Goal: Task Accomplishment & Management: Manage account settings

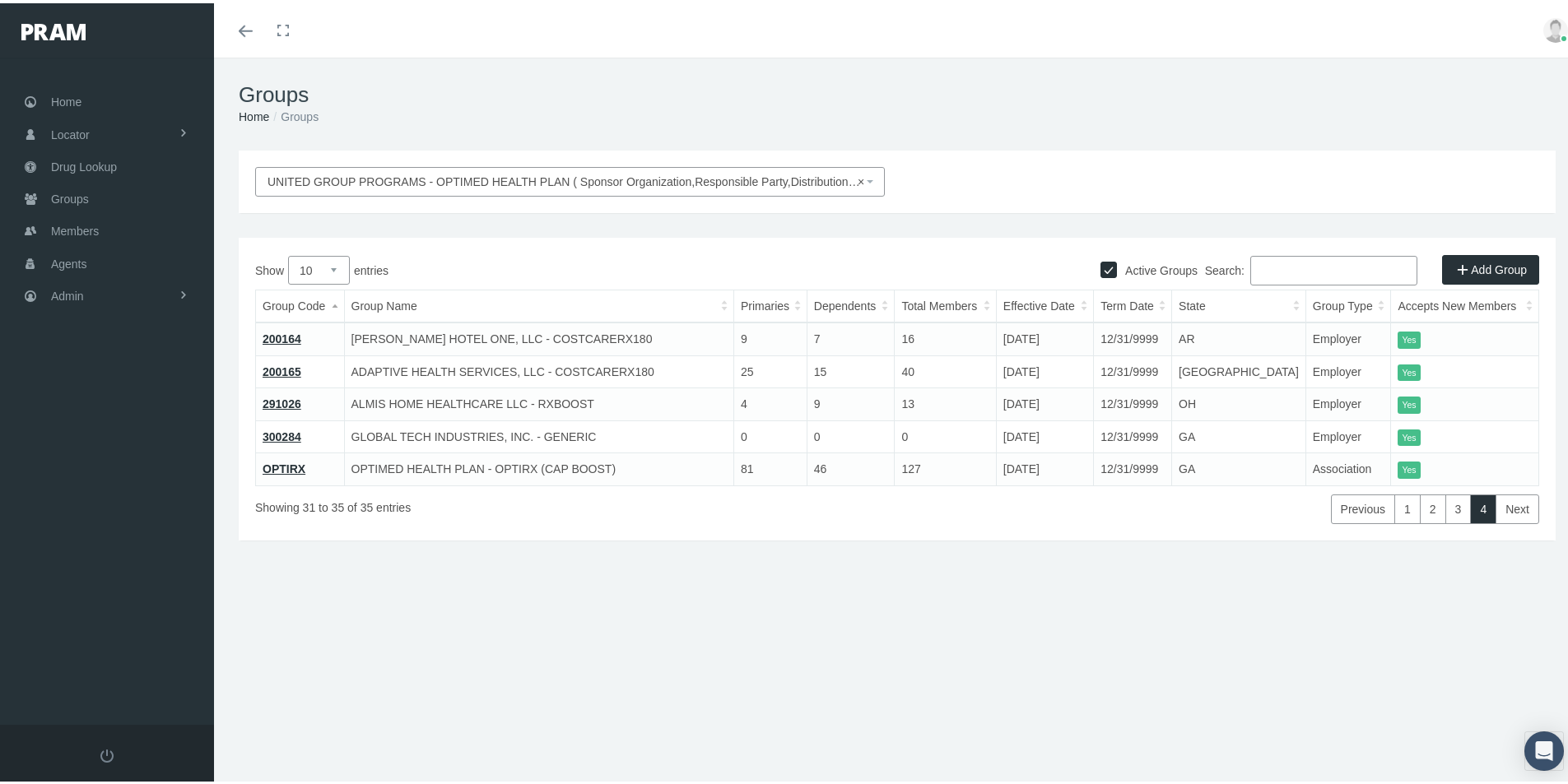
click at [590, 701] on div "Groups Home Groups UNITED GROUP PROGRAMS - OPTIMED HEALTH PLAN ( Sponsor Organi…" at bounding box center [897, 428] width 1366 height 748
click at [66, 295] on span "Admin" at bounding box center [67, 293] width 33 height 31
click at [85, 425] on span "Group Billing" at bounding box center [100, 420] width 66 height 28
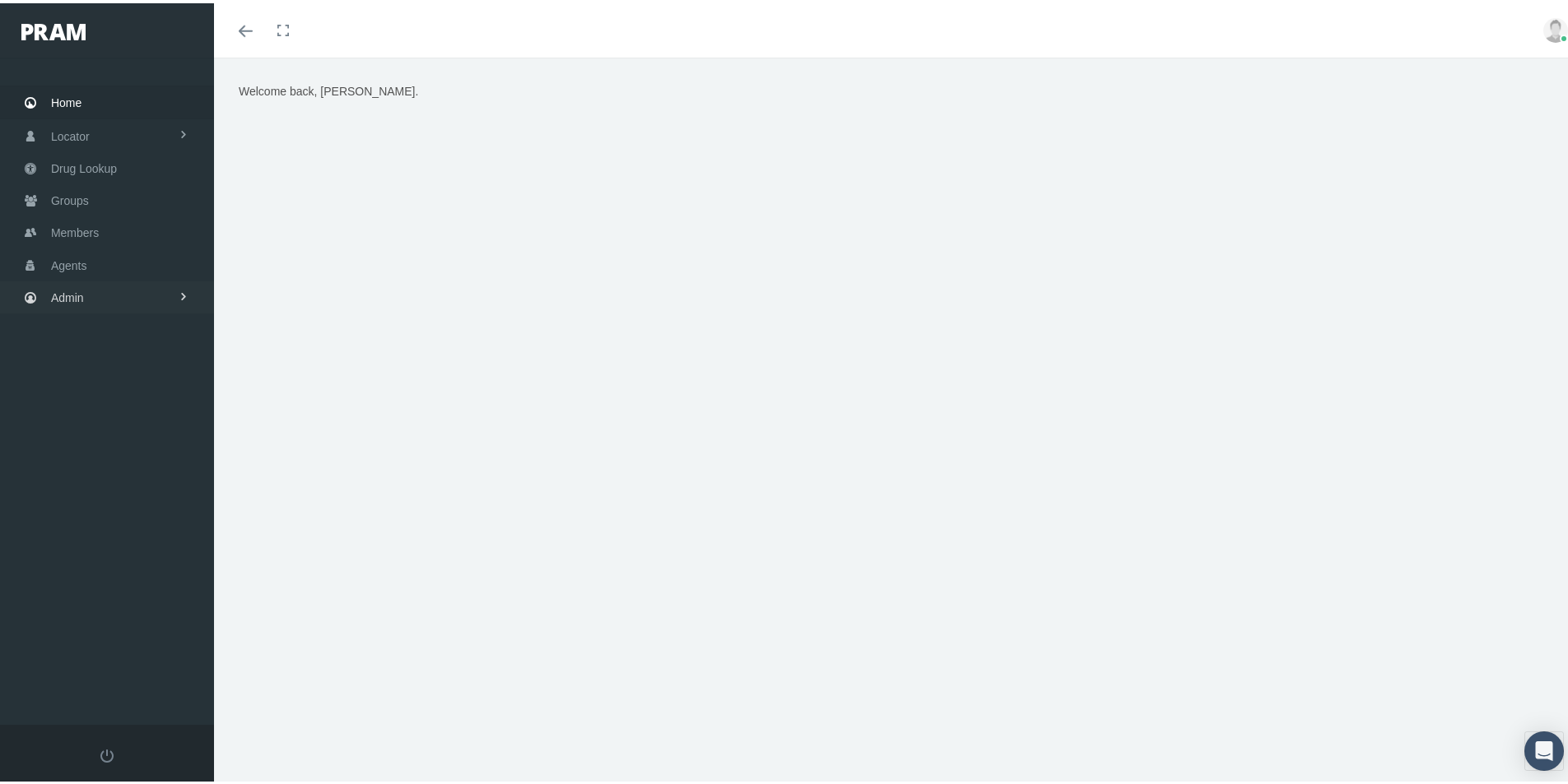
click at [66, 292] on span "Admin" at bounding box center [67, 294] width 33 height 31
click at [81, 422] on span "Group Billing" at bounding box center [100, 422] width 66 height 28
click at [100, 510] on span "Multiple Group Invoice" at bounding box center [121, 513] width 115 height 28
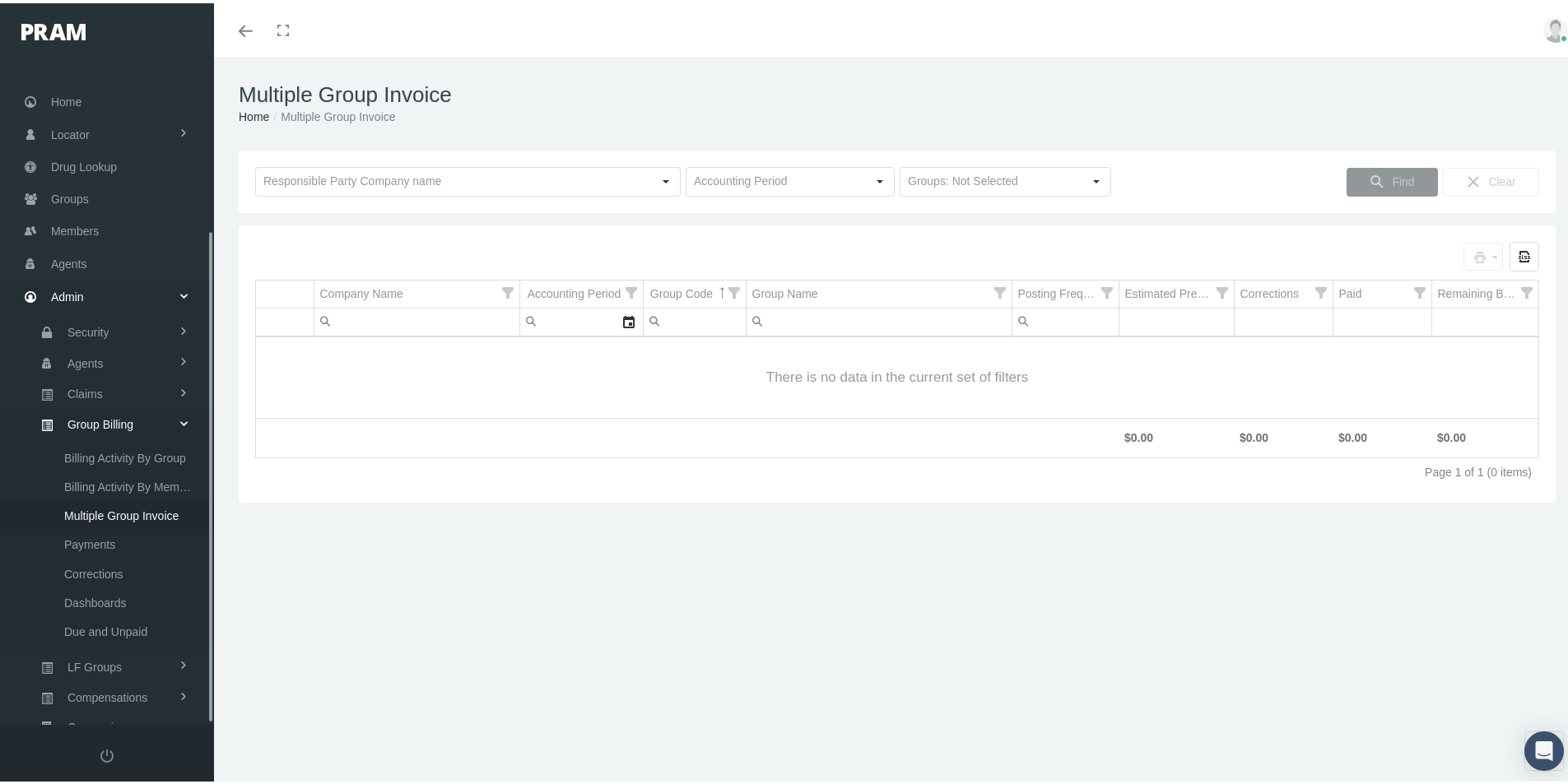
scroll to position [233, 0]
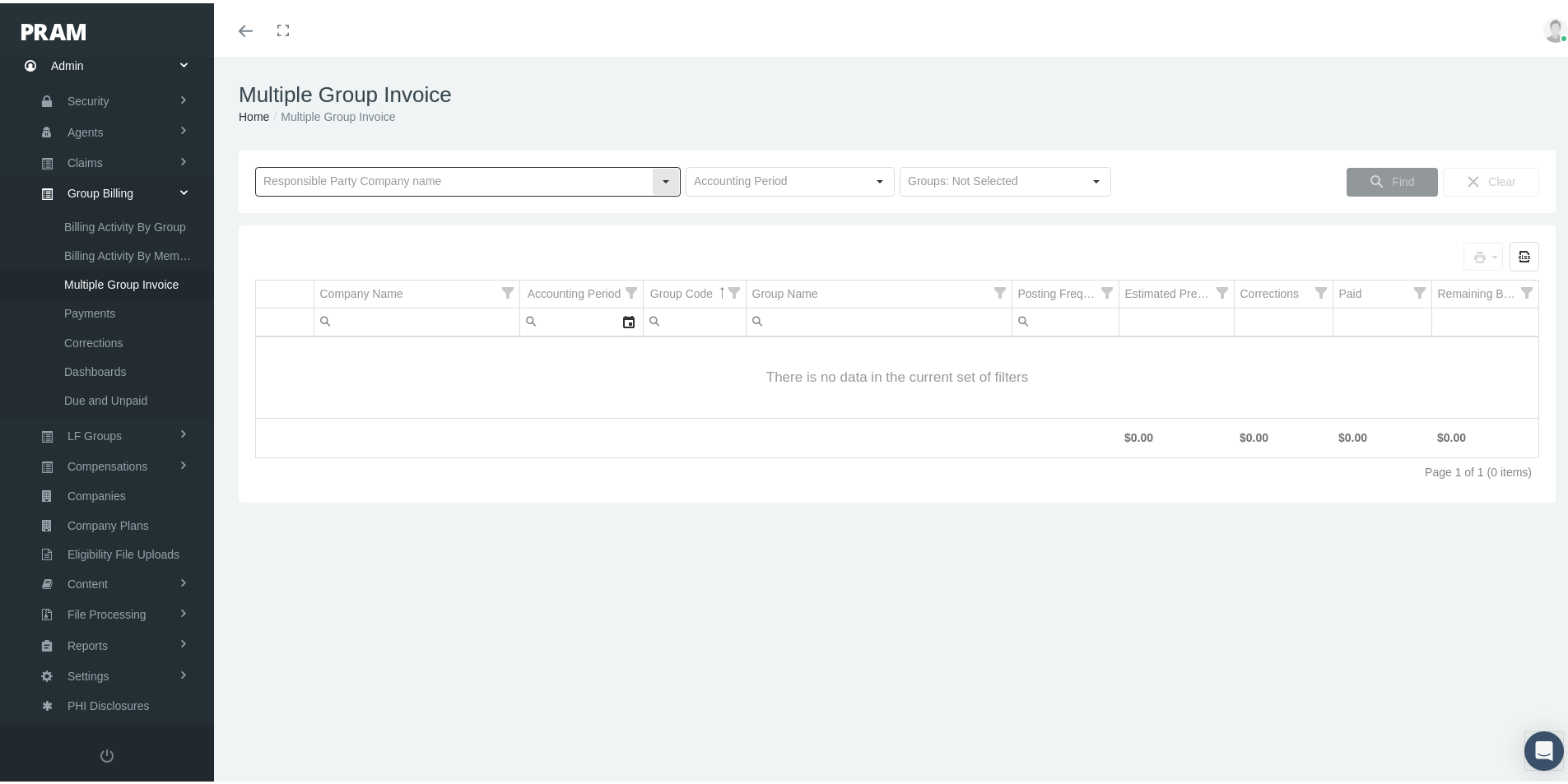
click at [361, 181] on input "text" at bounding box center [453, 178] width 396 height 28
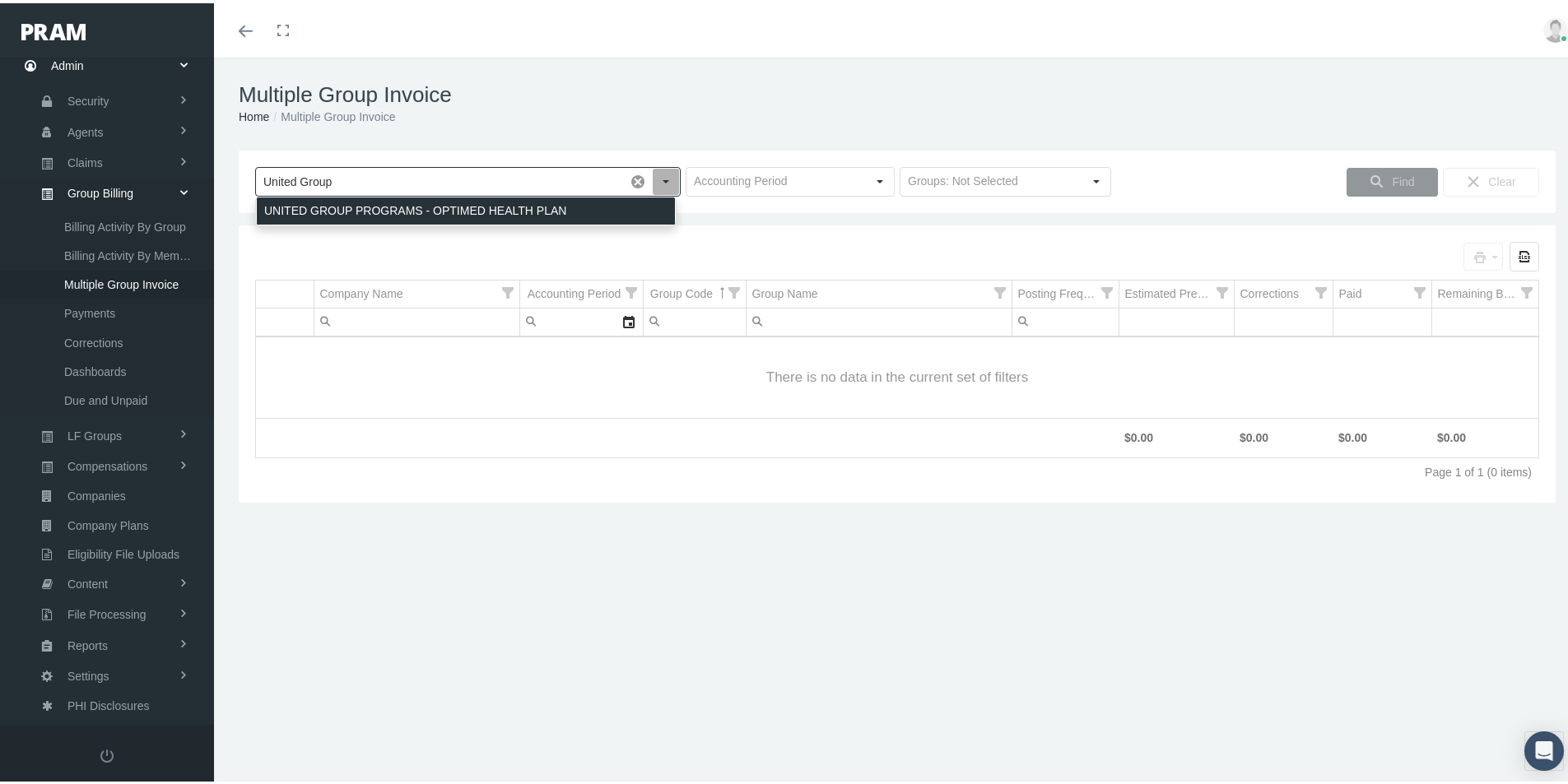
click at [322, 208] on div "UNITED GROUP PROGRAMS - OPTIMED HEALTH PLAN" at bounding box center [466, 208] width 418 height 27
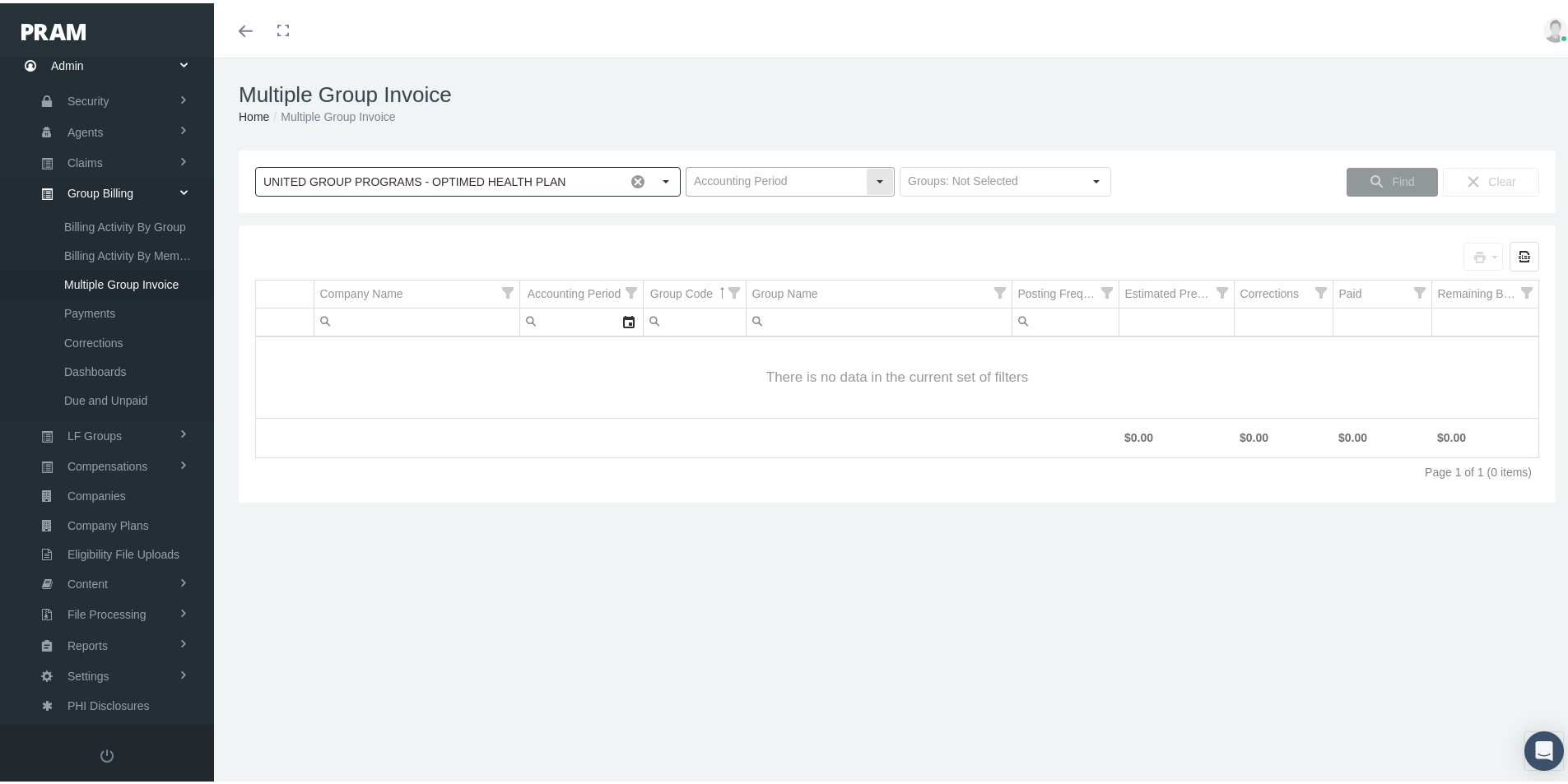
type input "UNITED GROUP PROGRAMS - OPTIMED HEALTH PLAN"
drag, startPoint x: 868, startPoint y: 178, endPoint x: 815, endPoint y: 185, distance: 53.5
click at [868, 177] on div "Select" at bounding box center [879, 178] width 26 height 26
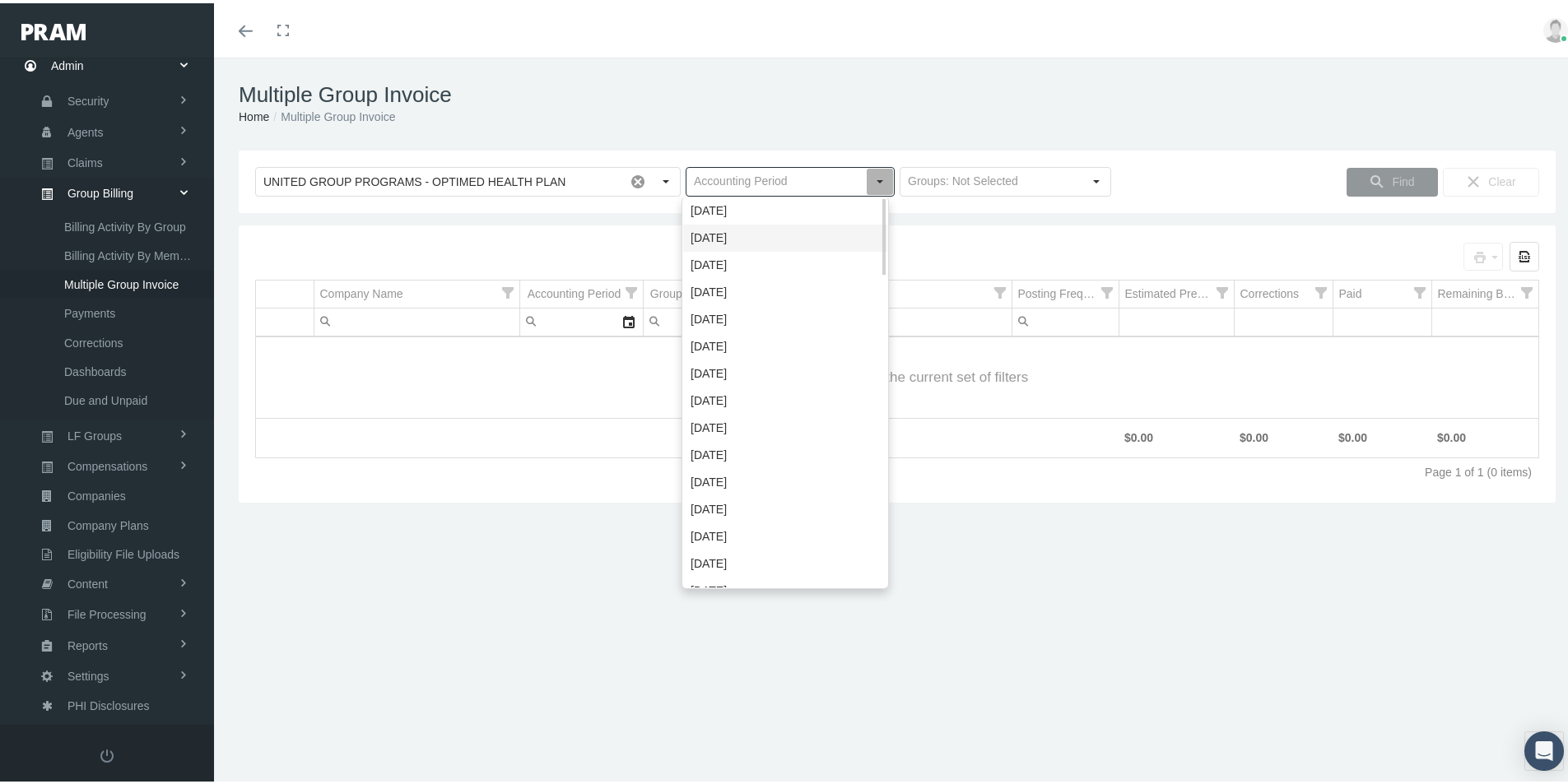
click at [717, 240] on div "October 2025" at bounding box center [785, 235] width 204 height 27
type input "October 2025"
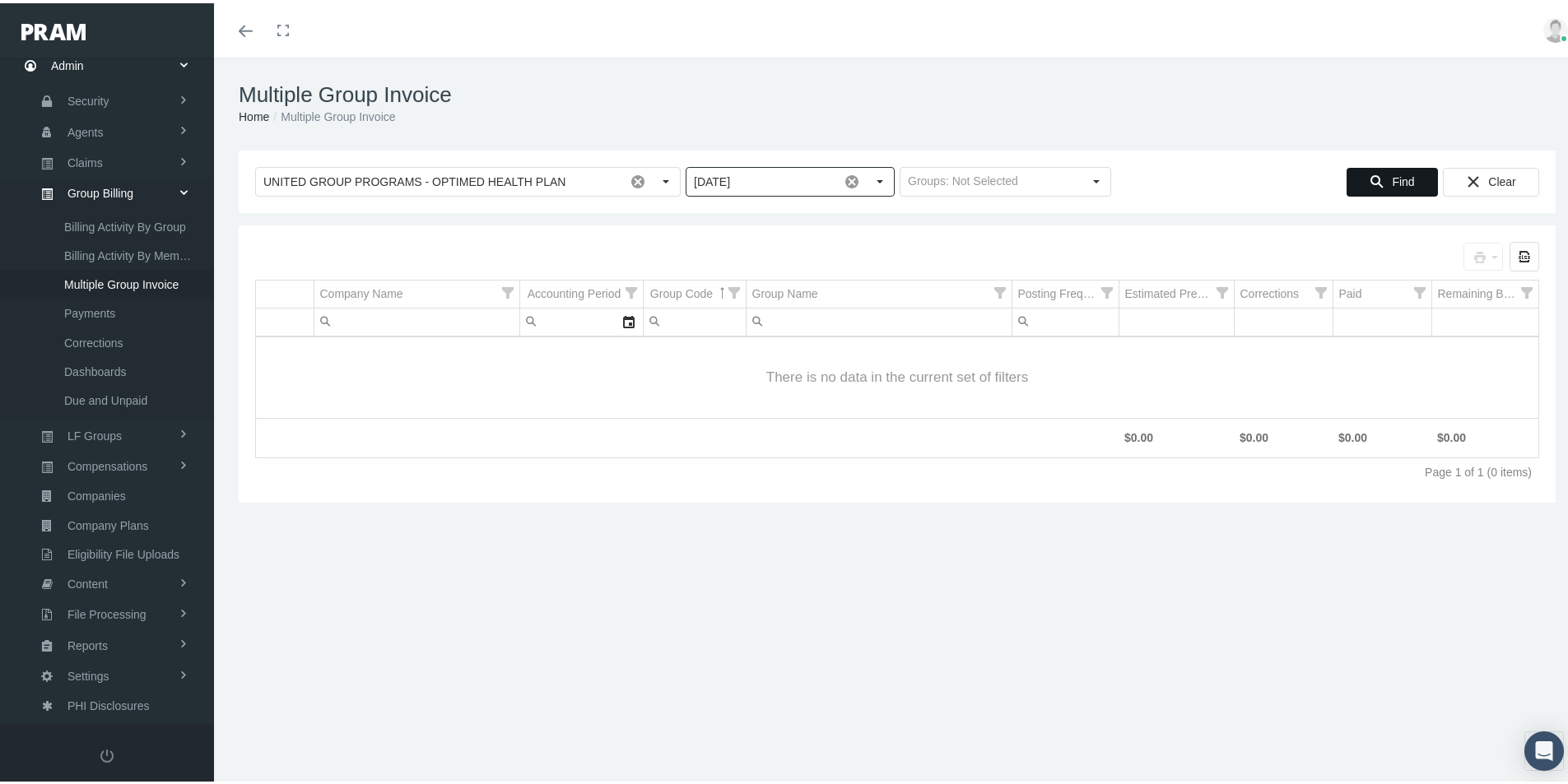
click at [1397, 172] on span "Find" at bounding box center [1402, 179] width 23 height 13
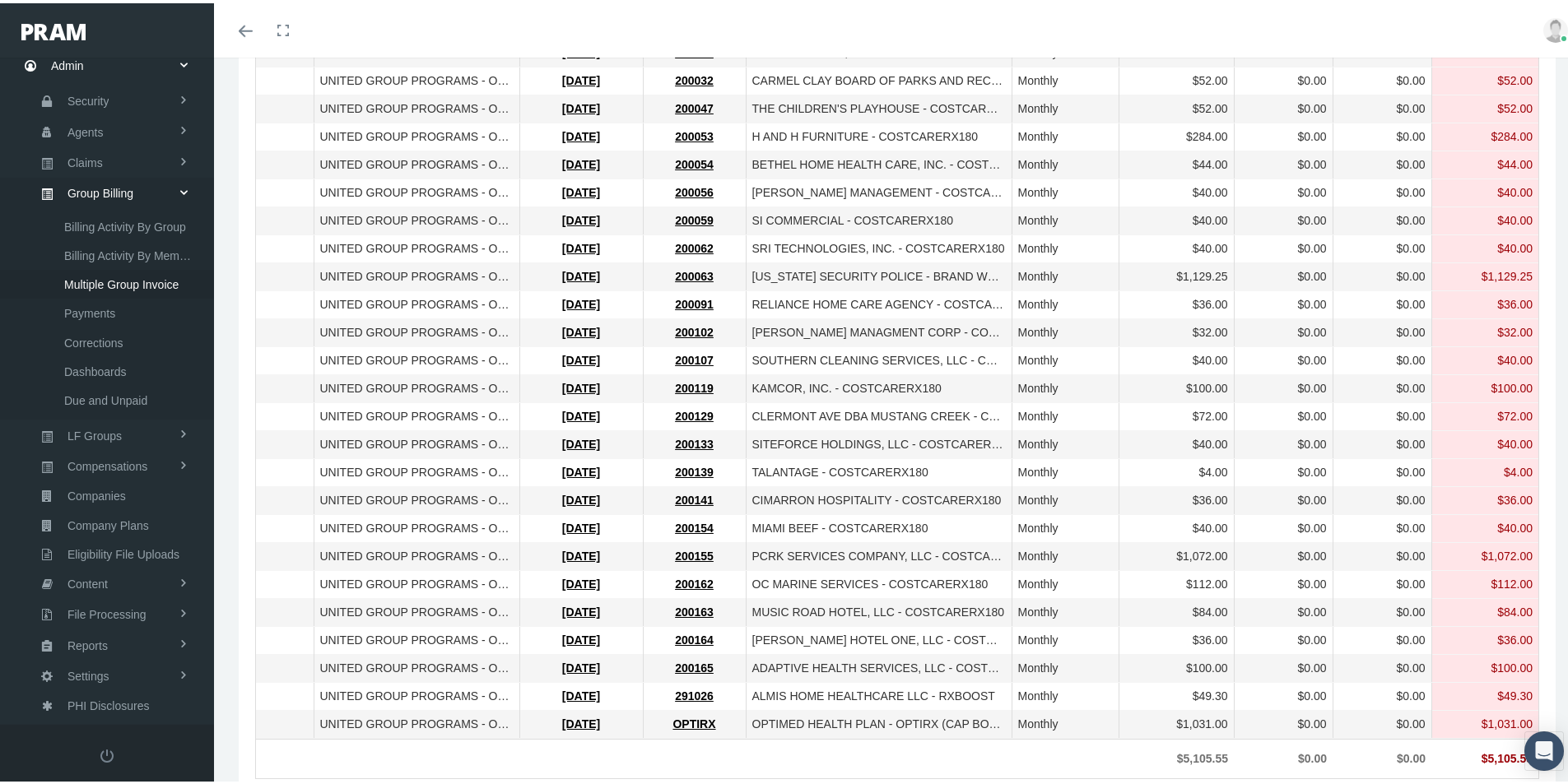
scroll to position [494, 0]
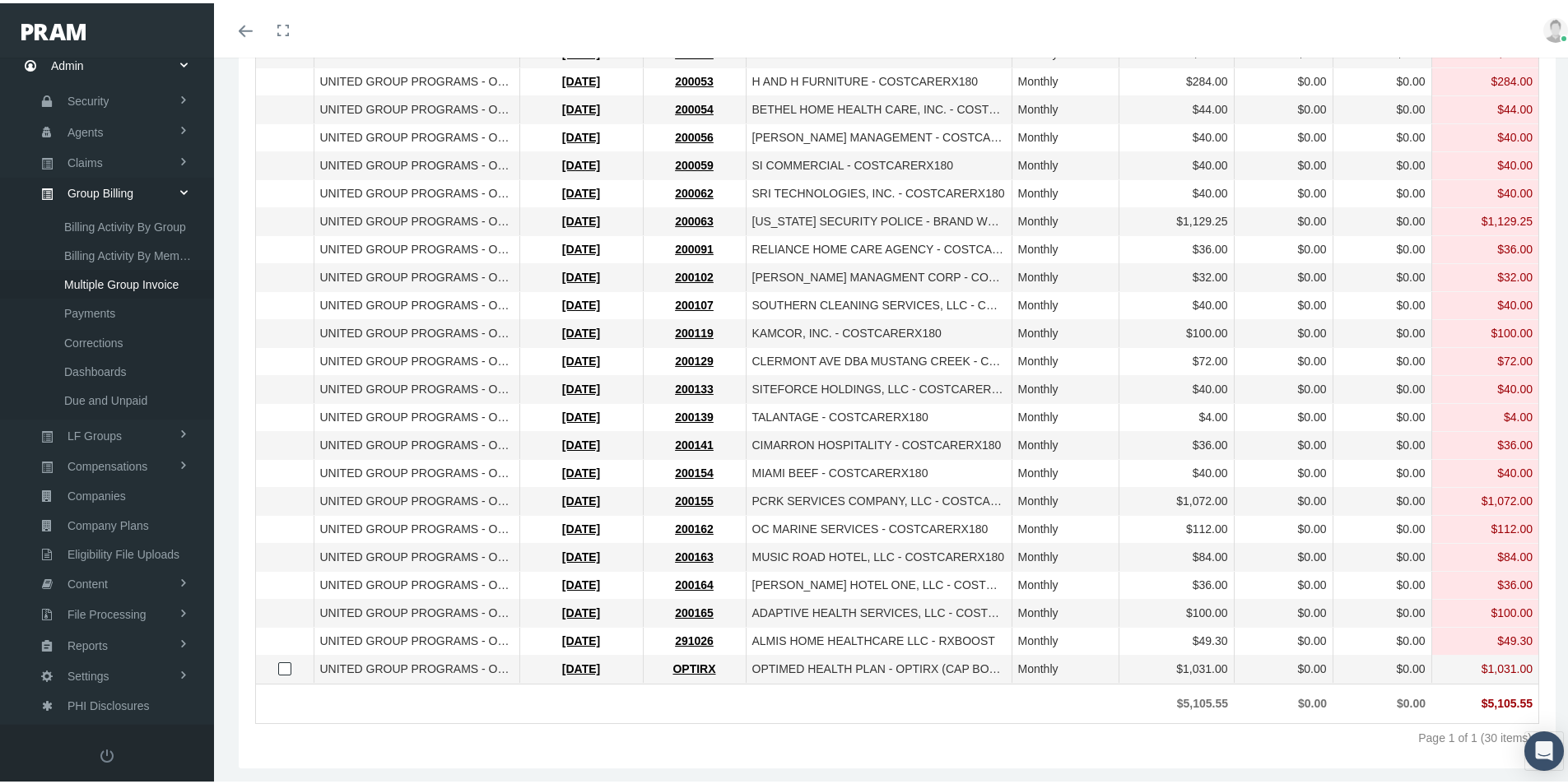
click at [288, 669] on span "Select row" at bounding box center [285, 666] width 13 height 13
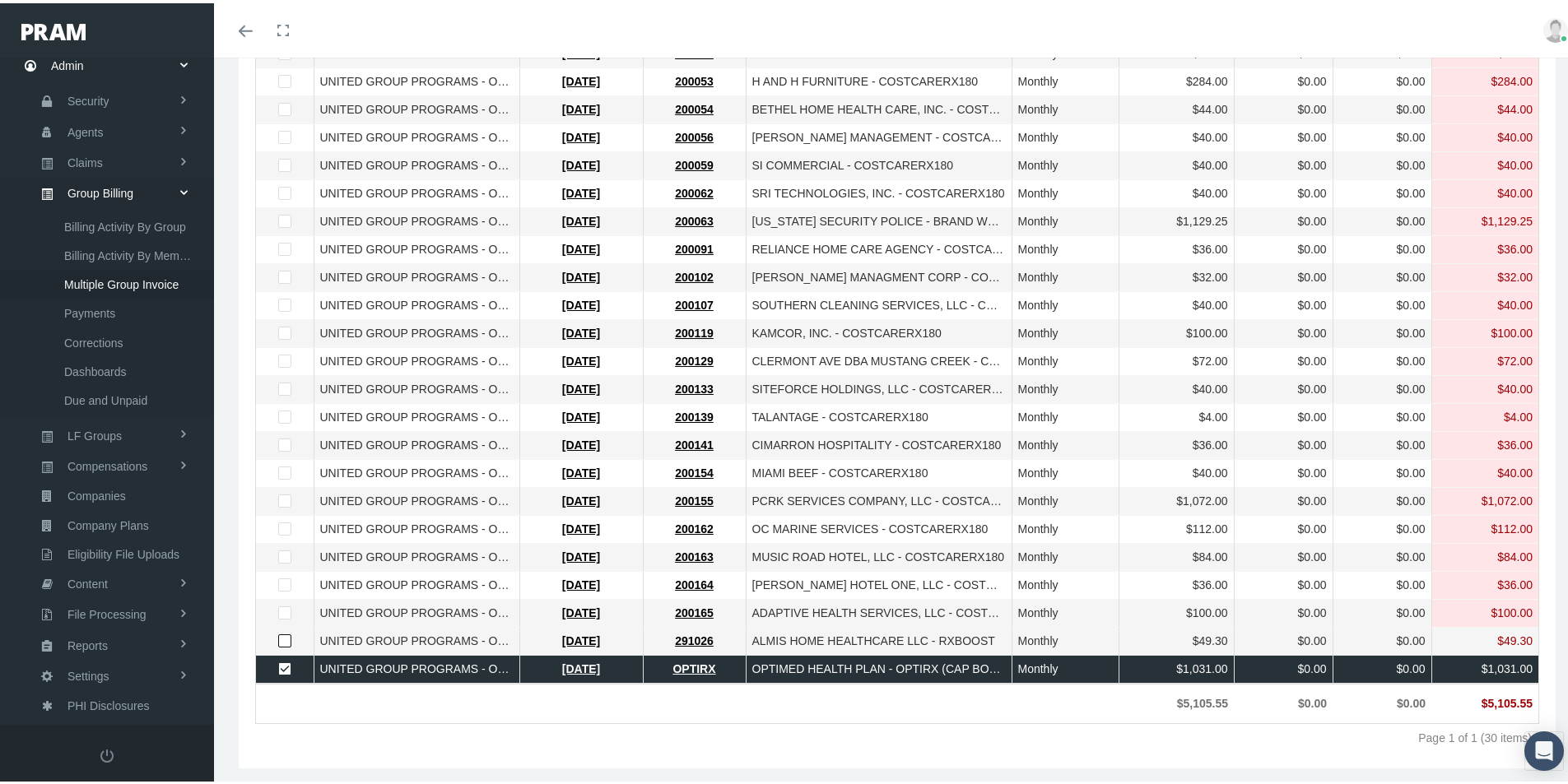
drag, startPoint x: 284, startPoint y: 640, endPoint x: 295, endPoint y: 658, distance: 21.1
click at [284, 640] on span "Select row" at bounding box center [285, 638] width 13 height 13
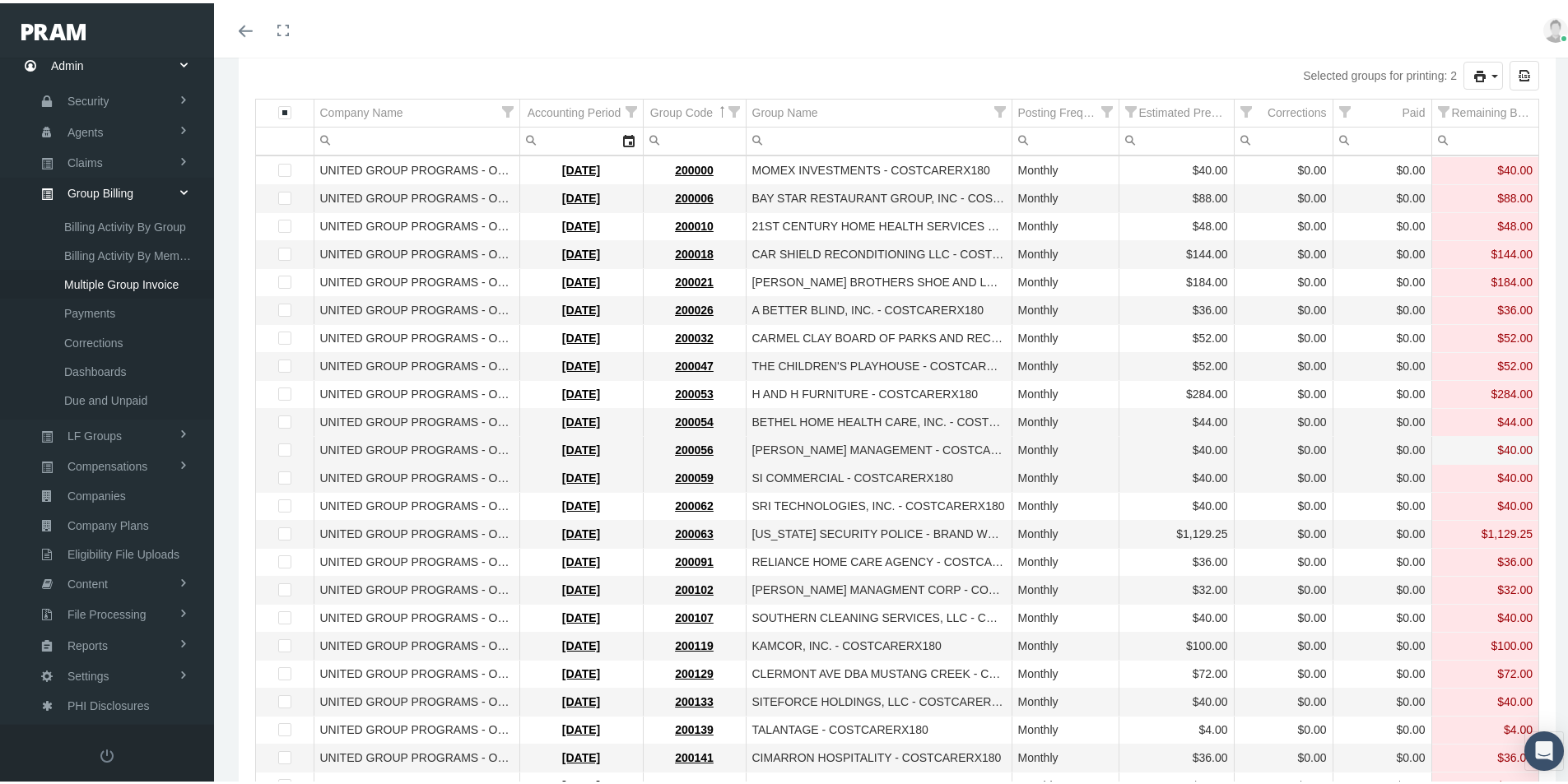
scroll to position [165, 0]
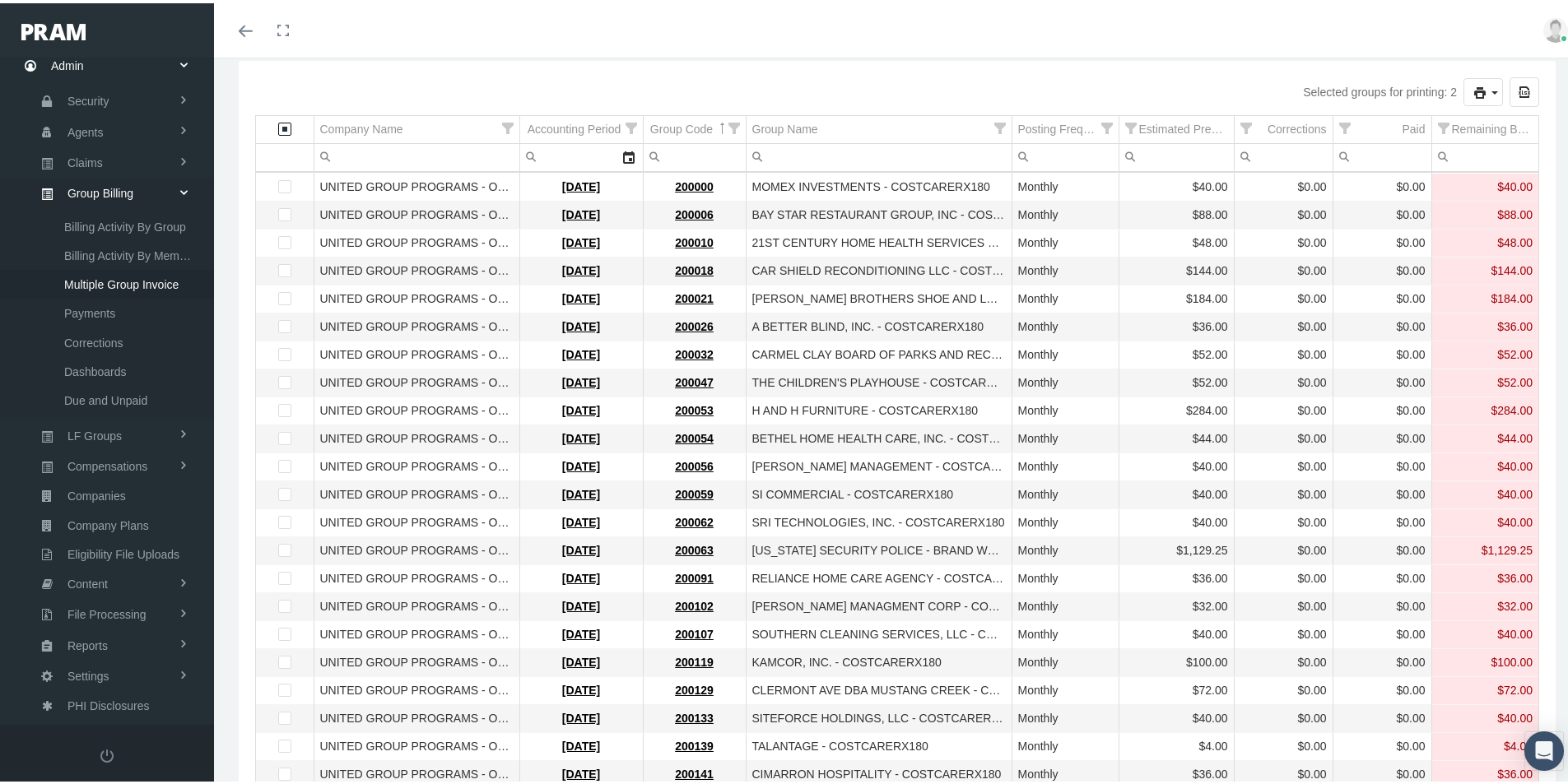
click at [285, 128] on span "Select all" at bounding box center [285, 126] width 13 height 13
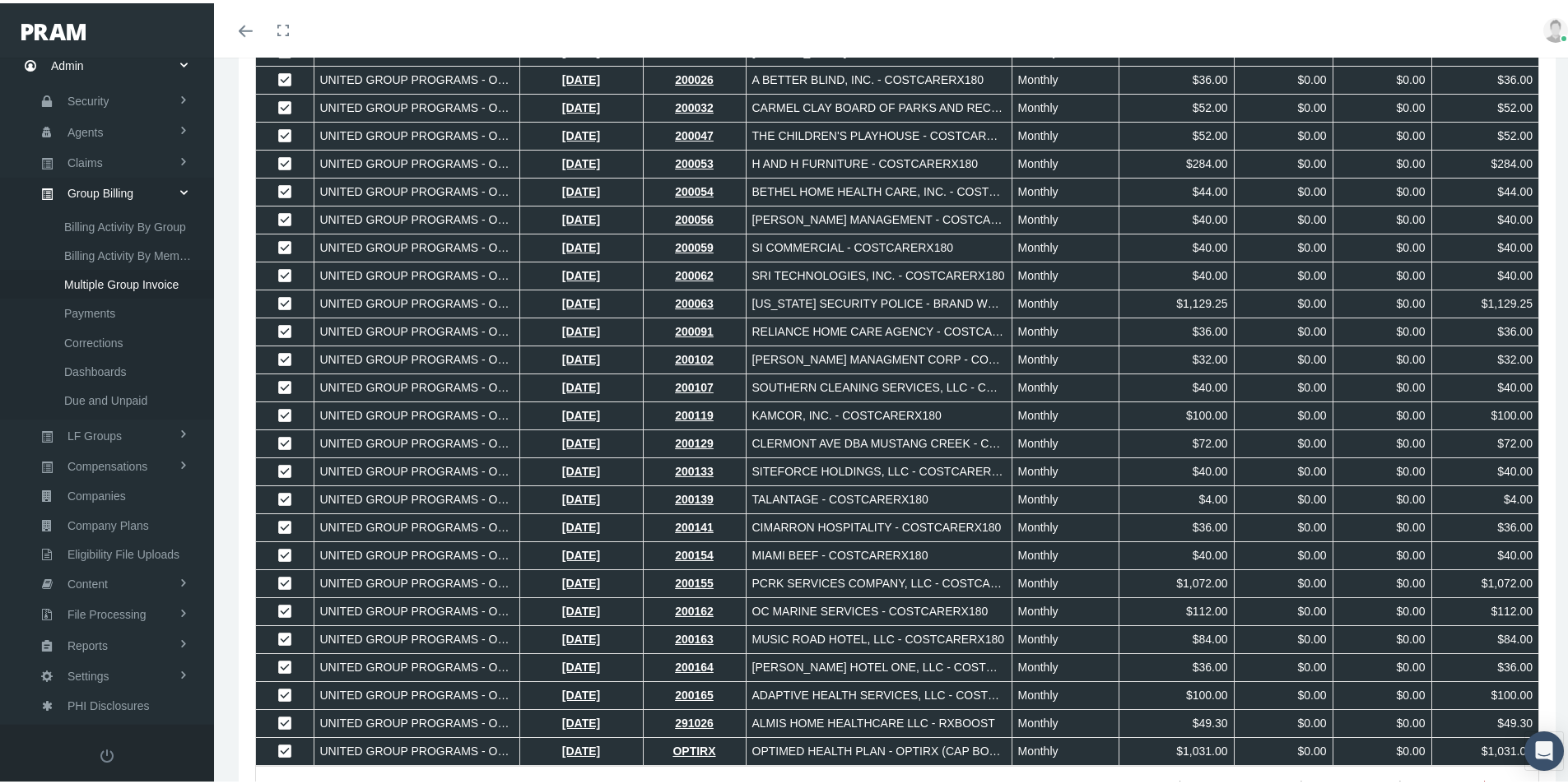
scroll to position [494, 0]
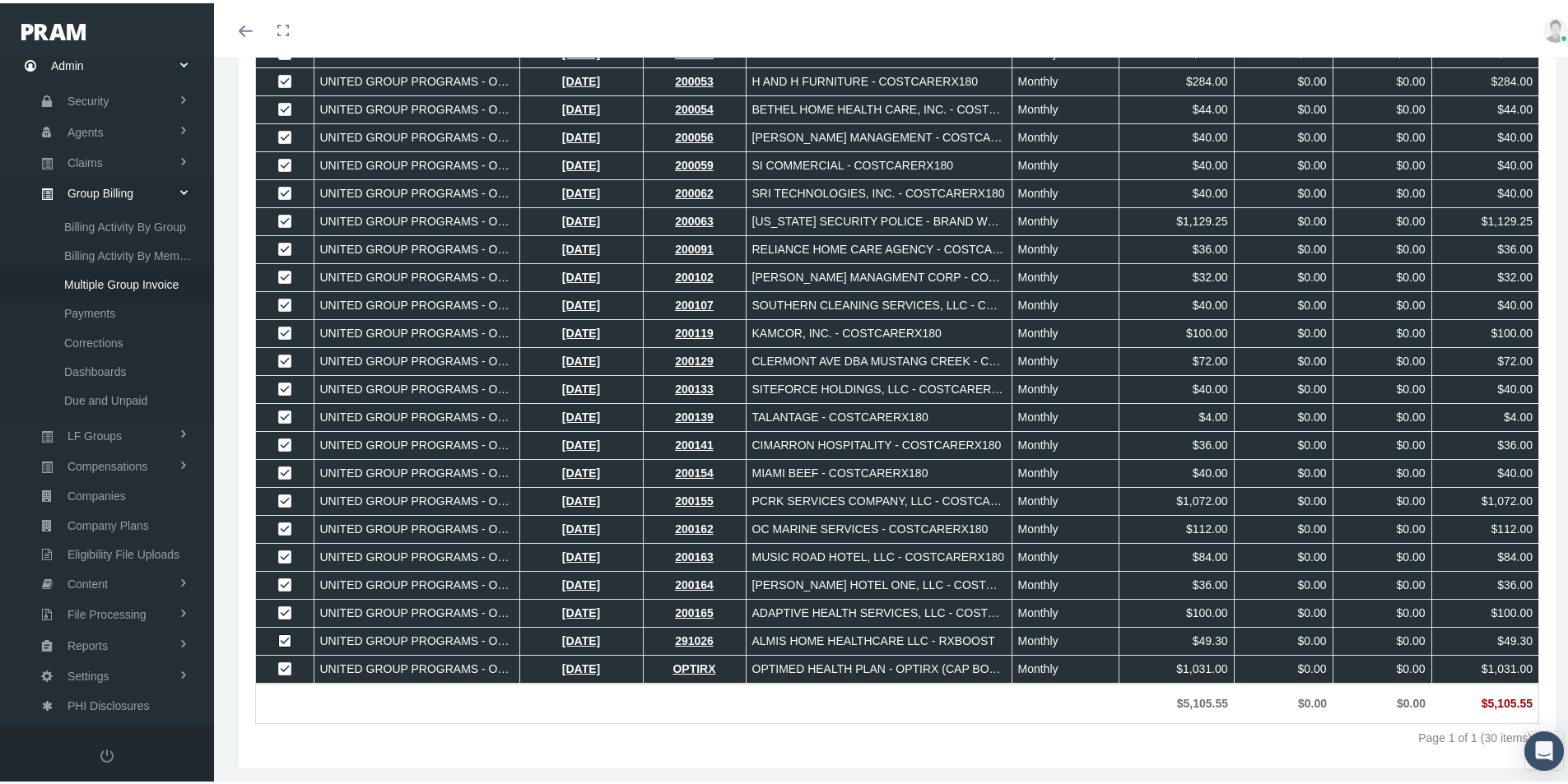
drag, startPoint x: 283, startPoint y: 638, endPoint x: 284, endPoint y: 655, distance: 17.0
click at [284, 638] on span "Select row" at bounding box center [285, 638] width 13 height 13
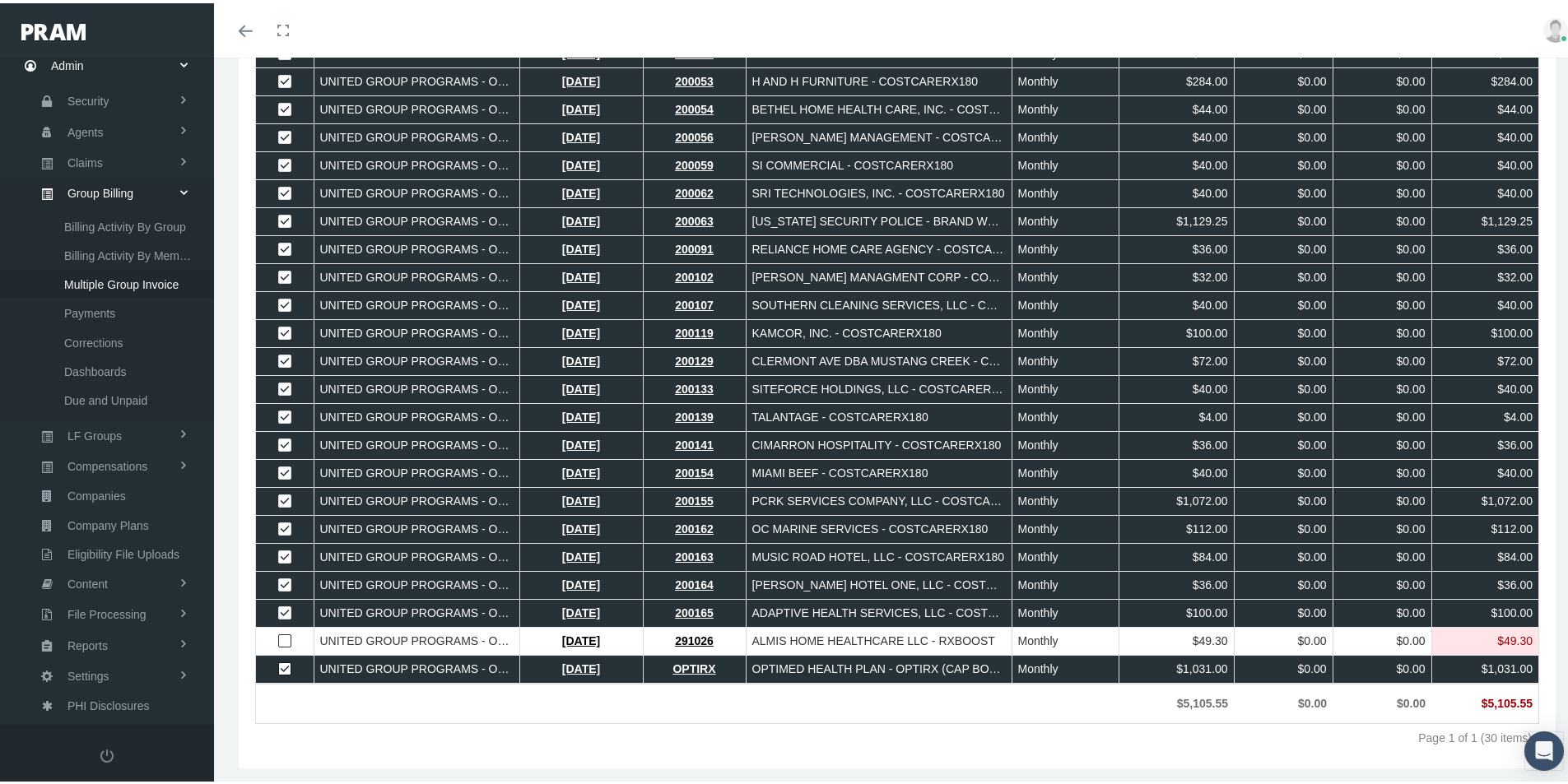
click at [281, 662] on span "Select row" at bounding box center [285, 666] width 13 height 13
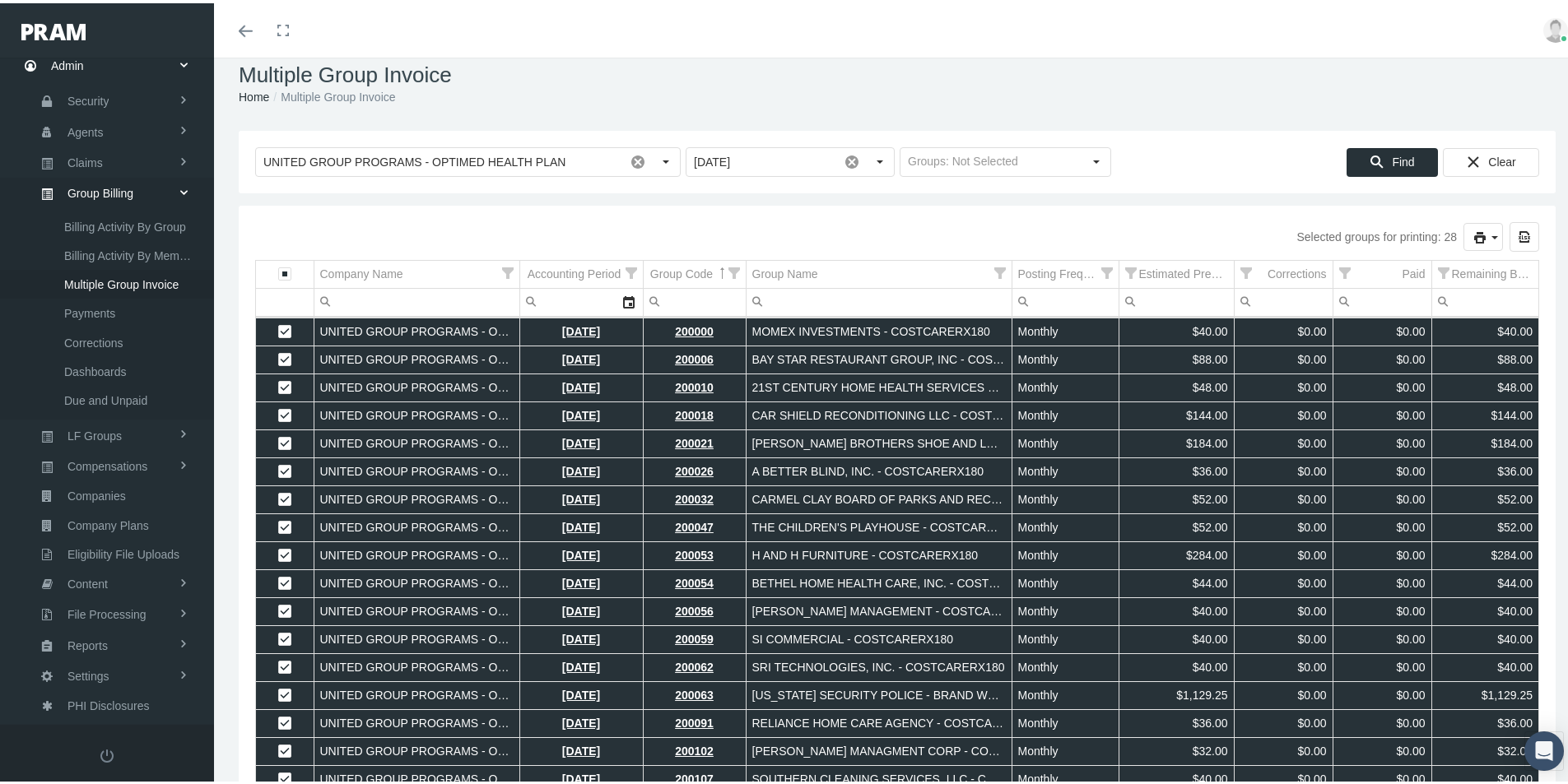
scroll to position [0, 0]
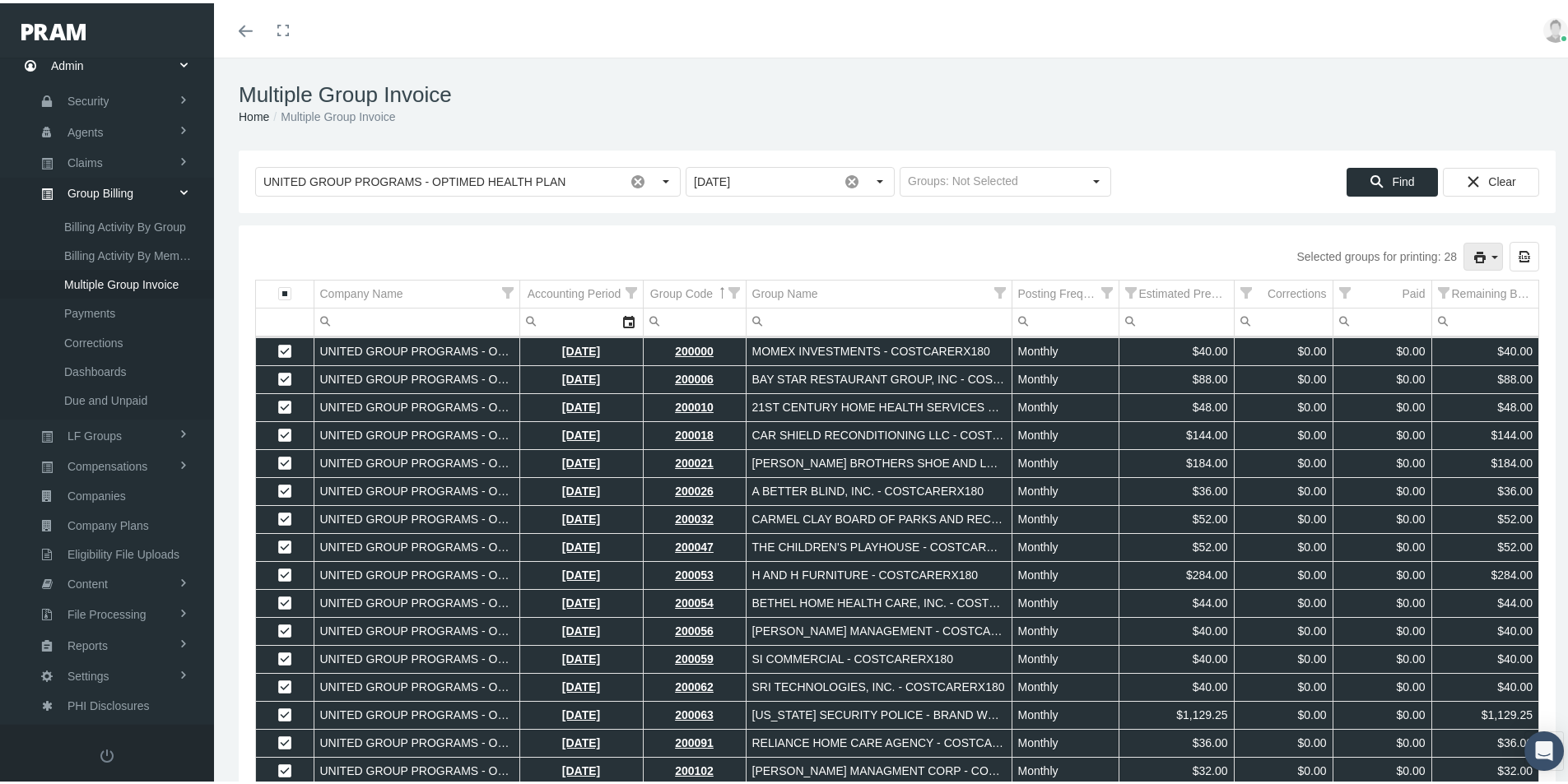
click at [1488, 247] on icon "print" at bounding box center [1495, 254] width 15 height 15
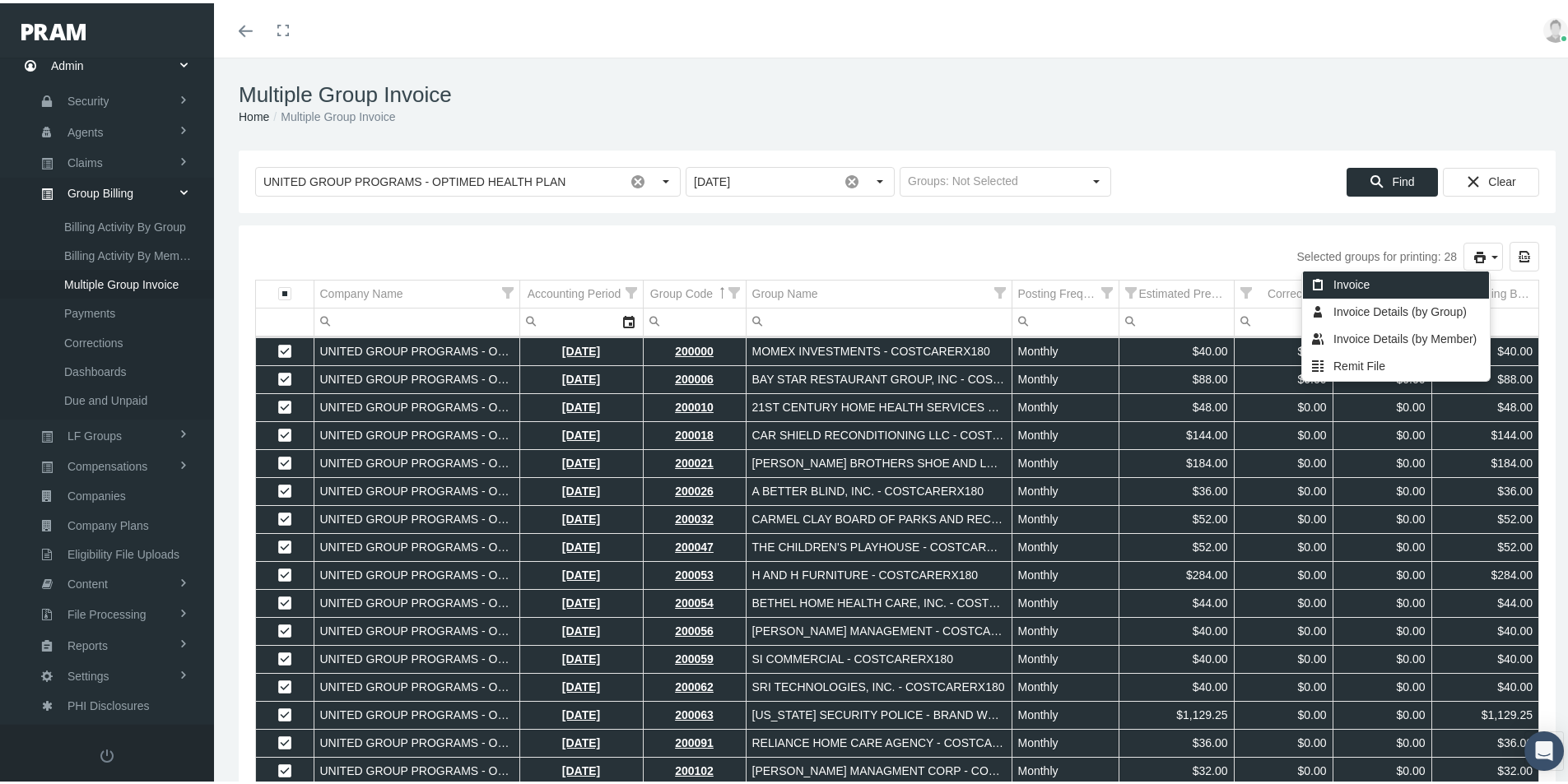
click at [1361, 279] on div "Invoice" at bounding box center [1396, 282] width 186 height 27
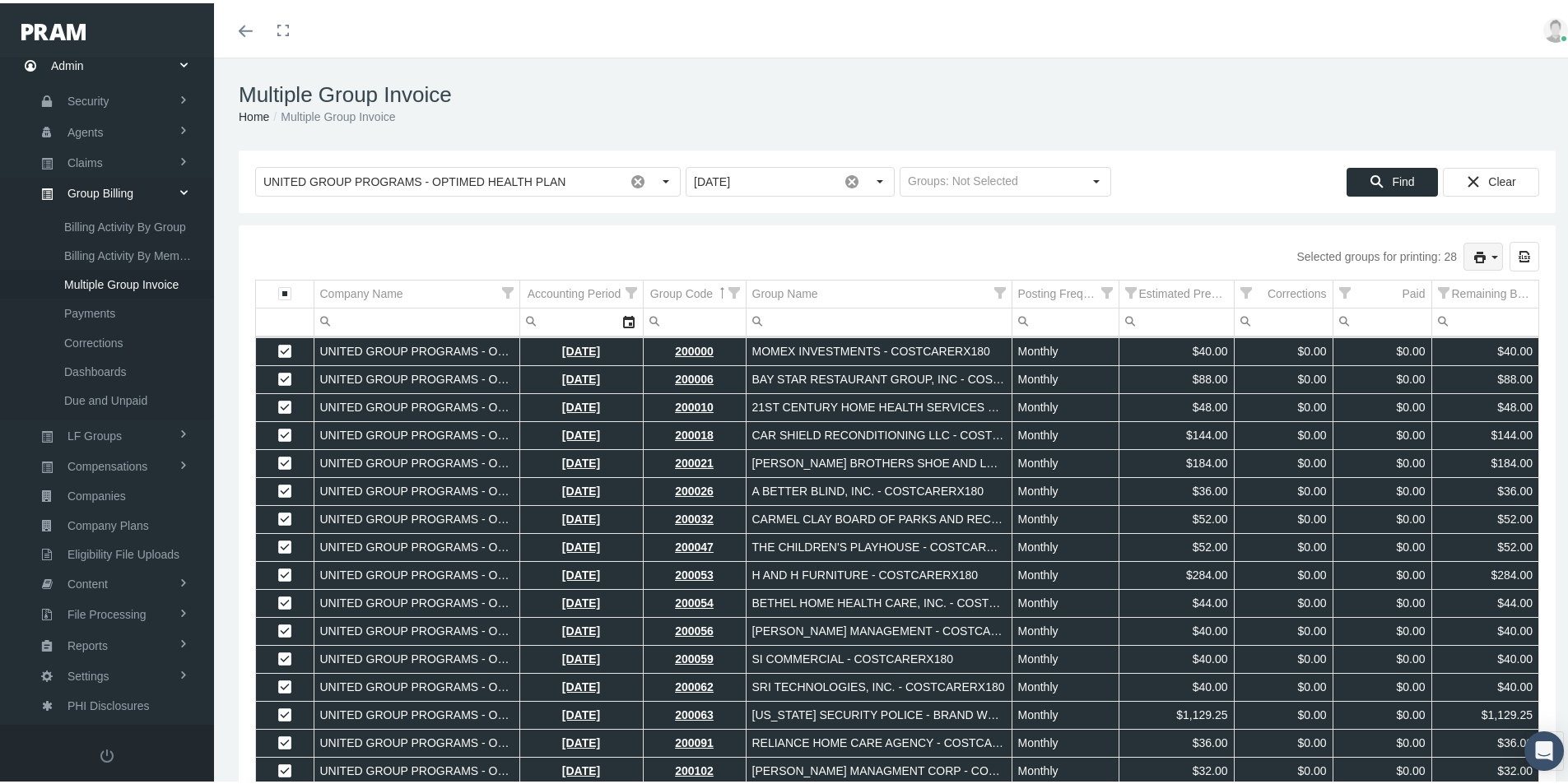
click at [1488, 254] on icon "print" at bounding box center [1495, 254] width 15 height 15
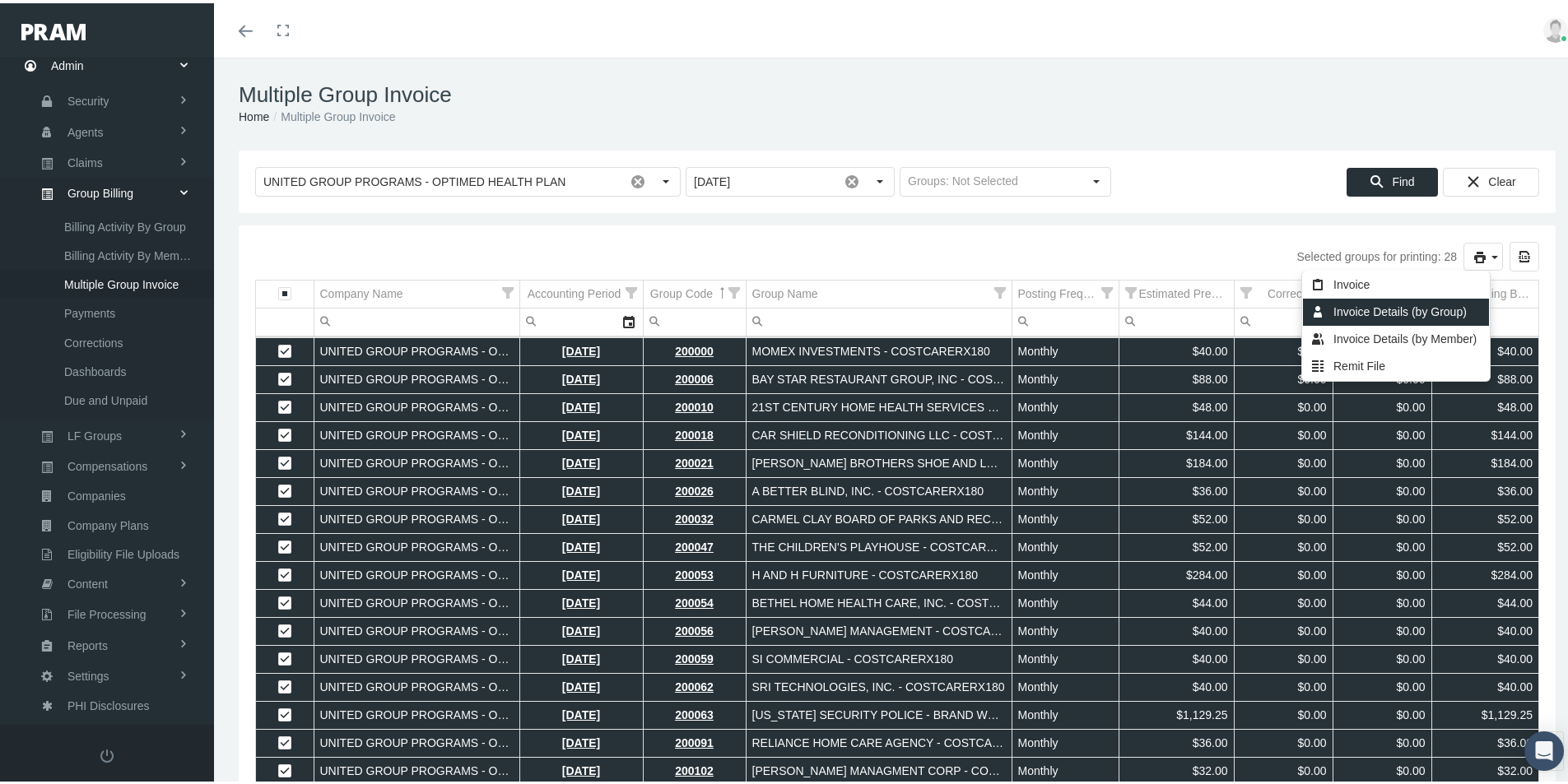
click at [1363, 310] on div "Invoice Details (by Group)" at bounding box center [1396, 309] width 186 height 27
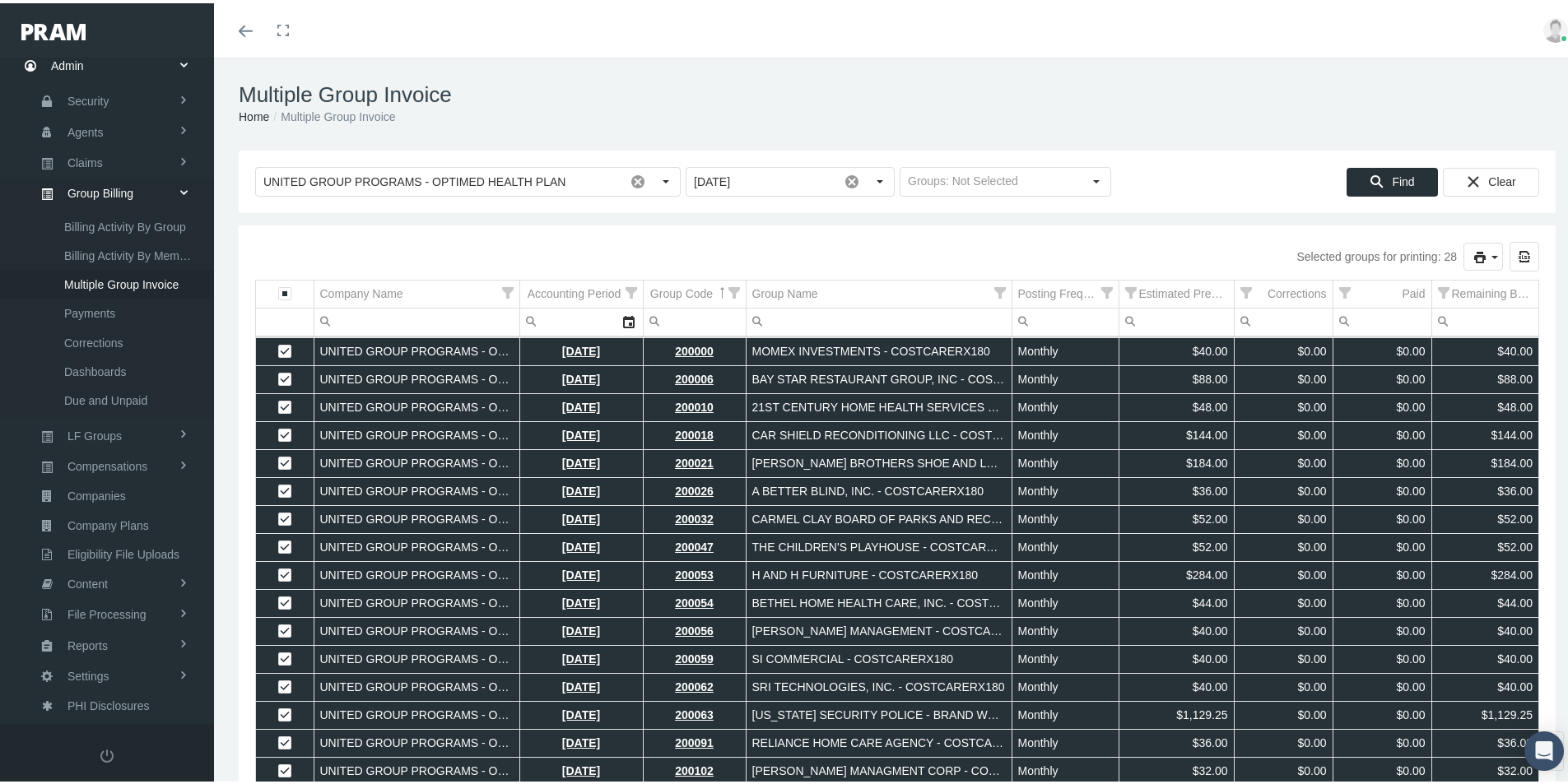
click at [1013, 41] on div "Toggle menubar Toggle fullscreen Profile Logout" at bounding box center [897, 27] width 1341 height 54
click at [1488, 255] on icon "print" at bounding box center [1495, 254] width 15 height 15
click at [1355, 362] on div "Remit File" at bounding box center [1396, 363] width 186 height 27
drag, startPoint x: 98, startPoint y: 182, endPoint x: 90, endPoint y: 194, distance: 14.4
click at [97, 182] on span "Group Billing" at bounding box center [100, 190] width 66 height 28
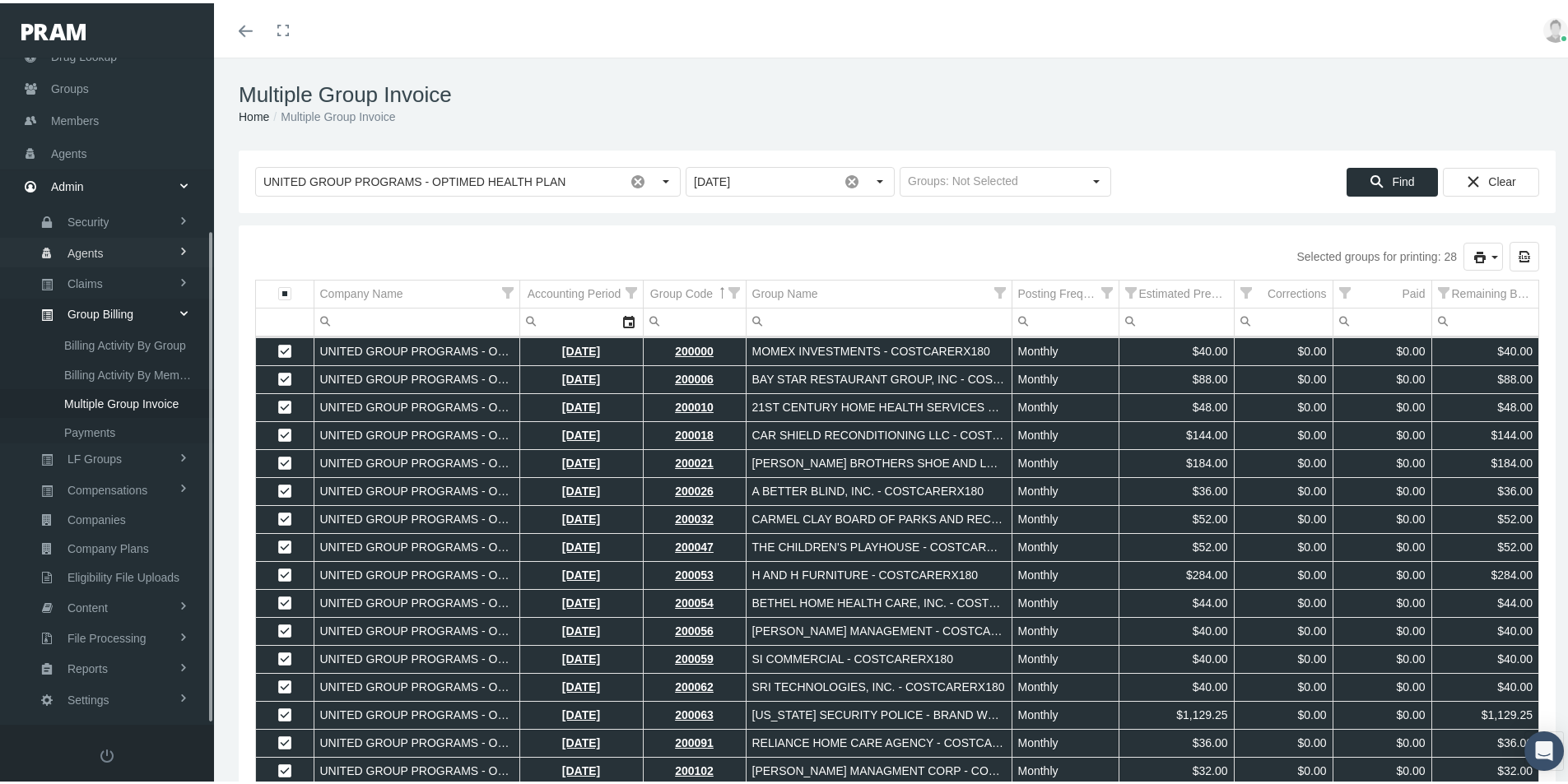
scroll to position [22, 0]
click at [84, 401] on span "Group Billing" at bounding box center [100, 401] width 66 height 28
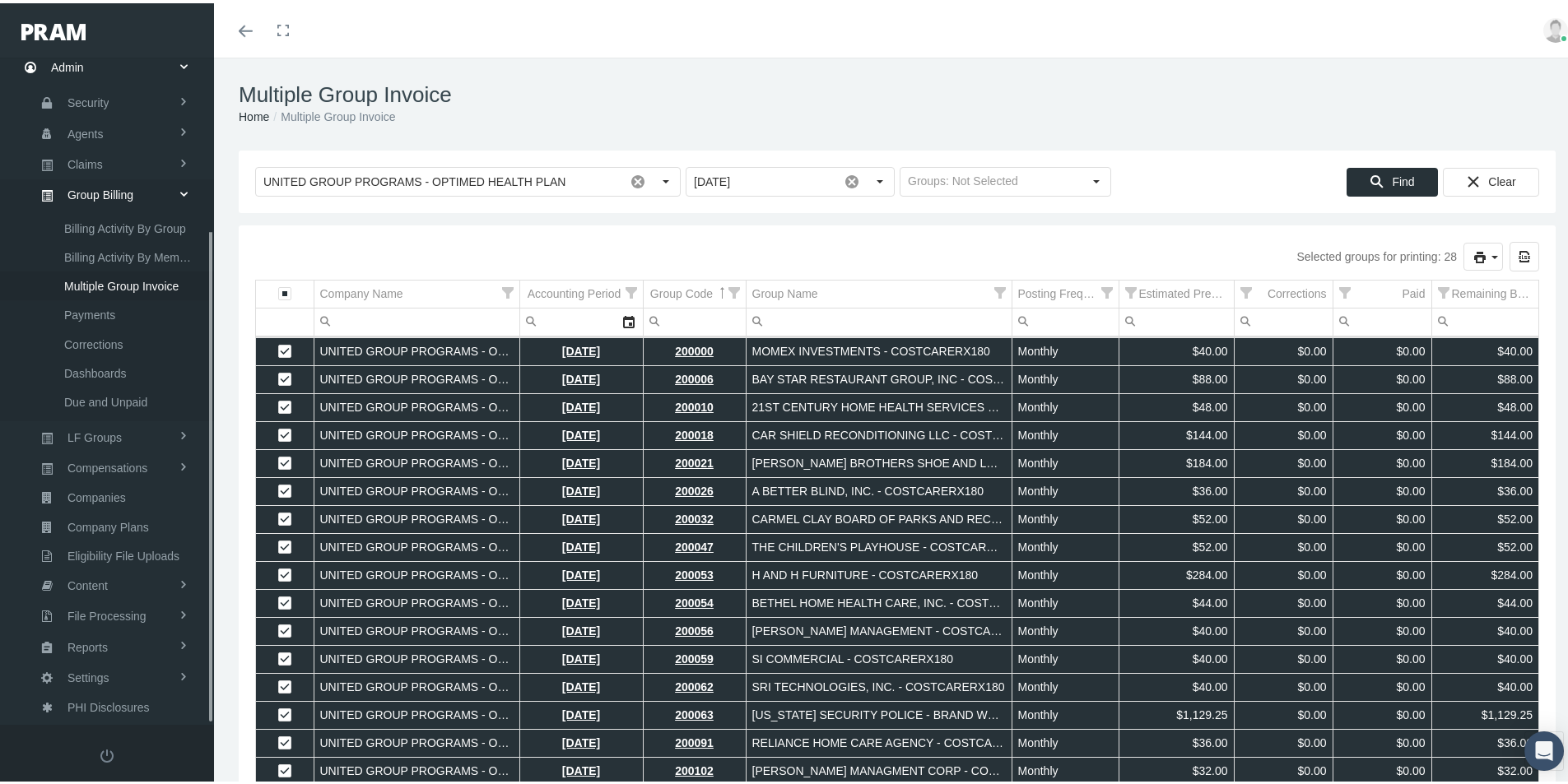
scroll to position [233, 0]
click at [110, 224] on span "Billing Activity By Group" at bounding box center [126, 223] width 122 height 28
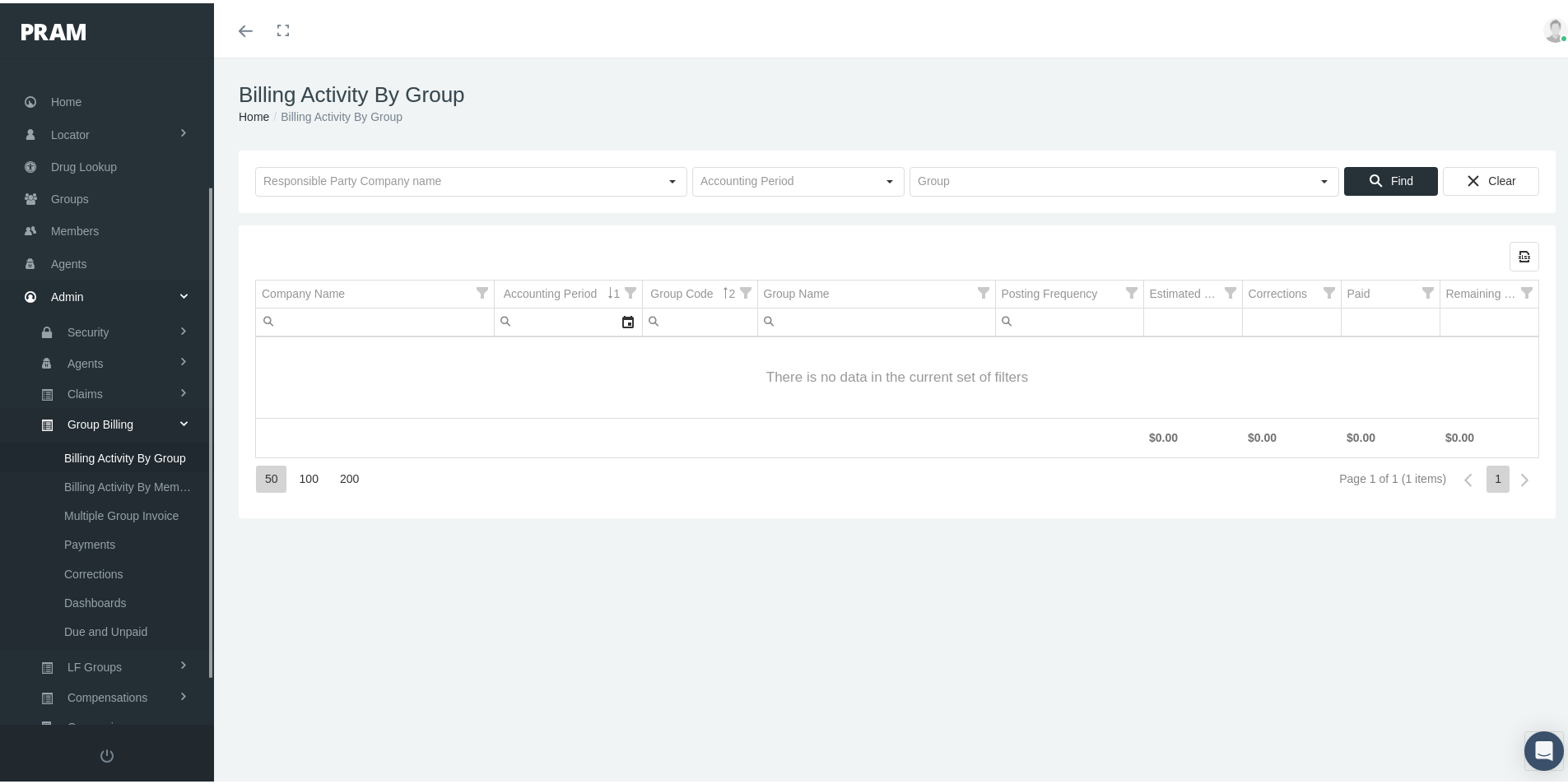
scroll to position [233, 0]
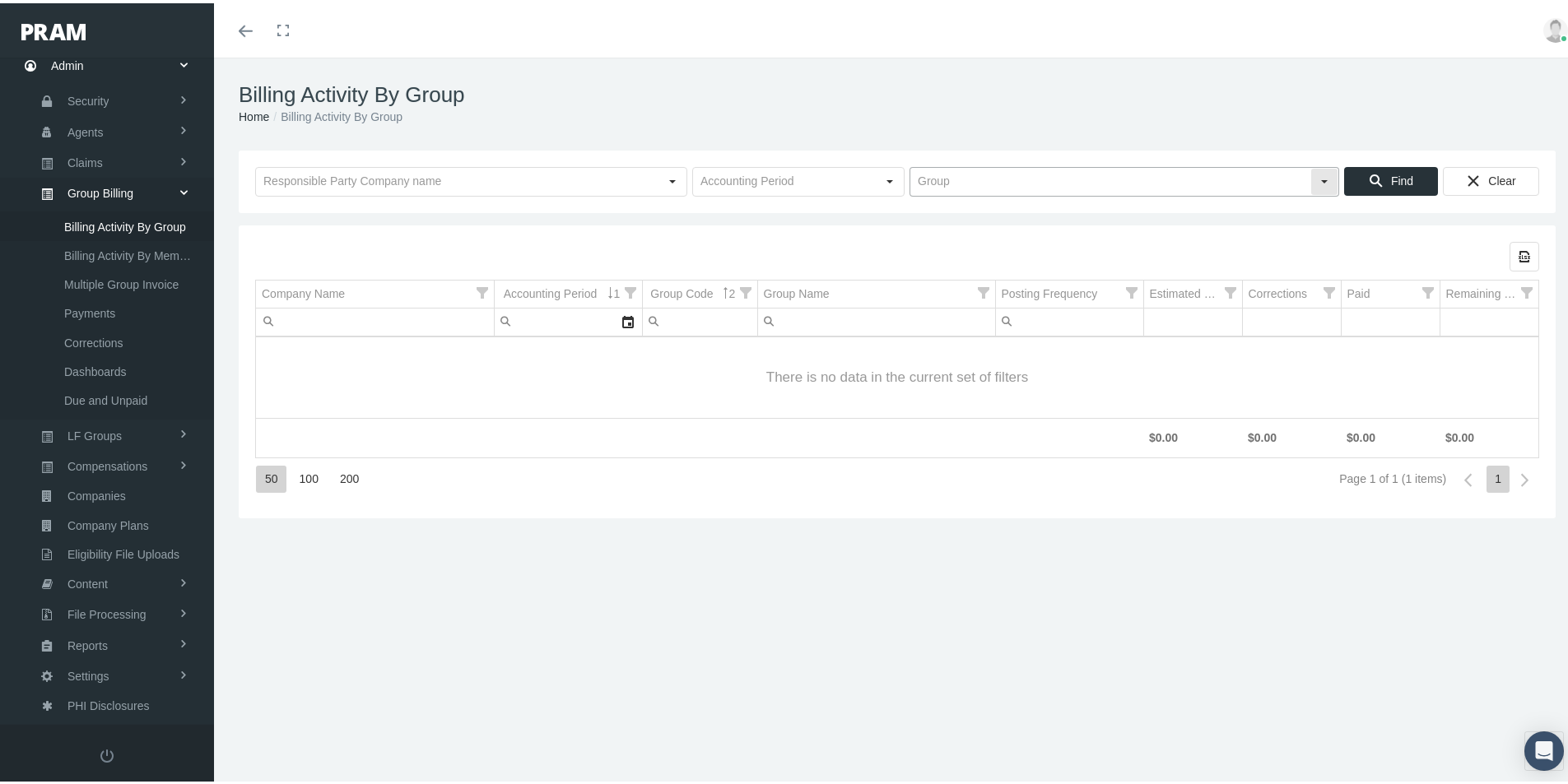
click at [921, 183] on input "text" at bounding box center [1110, 178] width 400 height 28
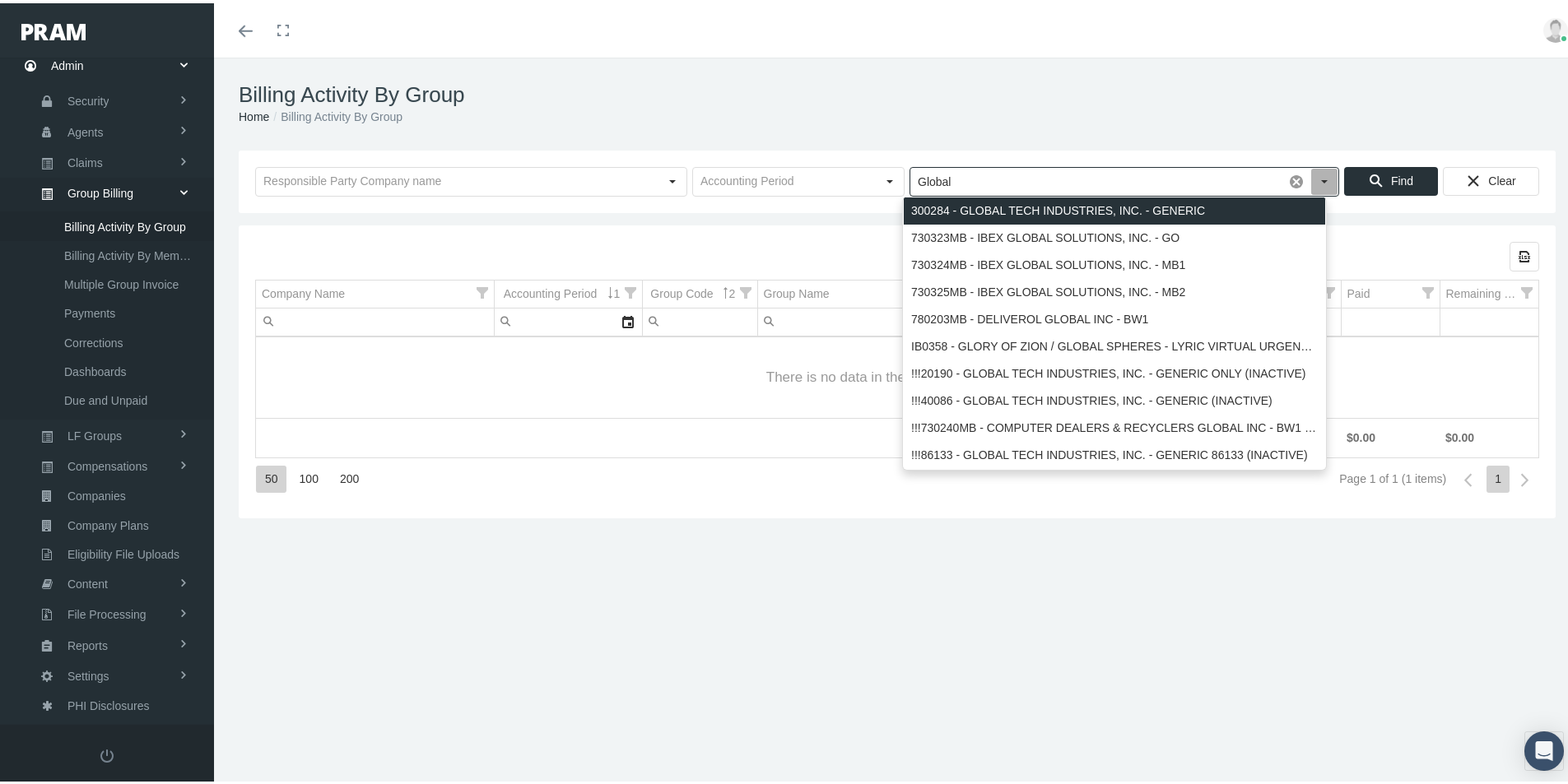
click at [975, 208] on div "300284 - GLOBAL TECH INDUSTRIES, INC. - GENERIC" at bounding box center [1115, 208] width 422 height 27
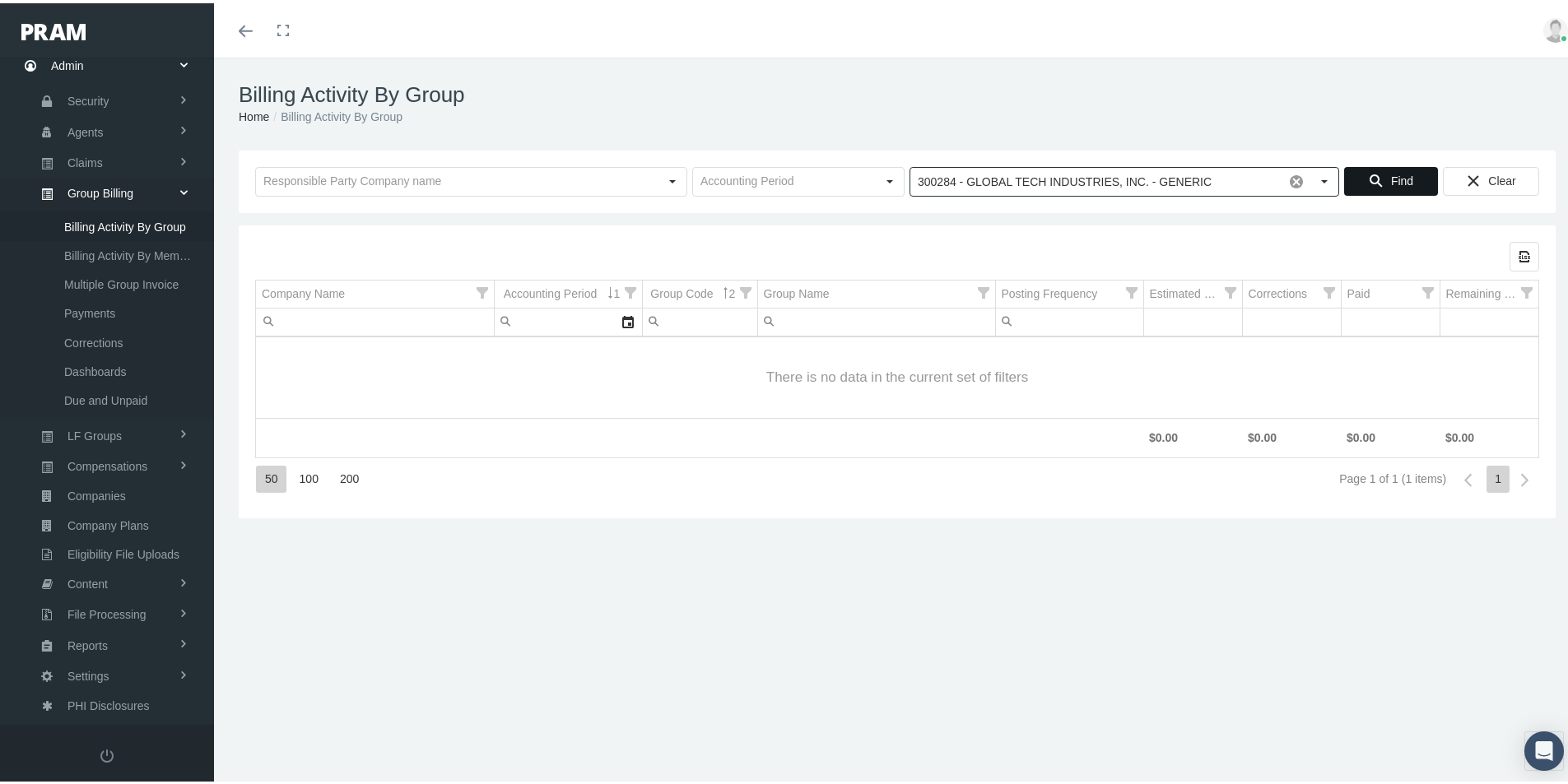
type input "300284 - GLOBAL TECH INDUSTRIES, INC. - GENERIC"
click at [1391, 176] on span "Find" at bounding box center [1402, 178] width 23 height 13
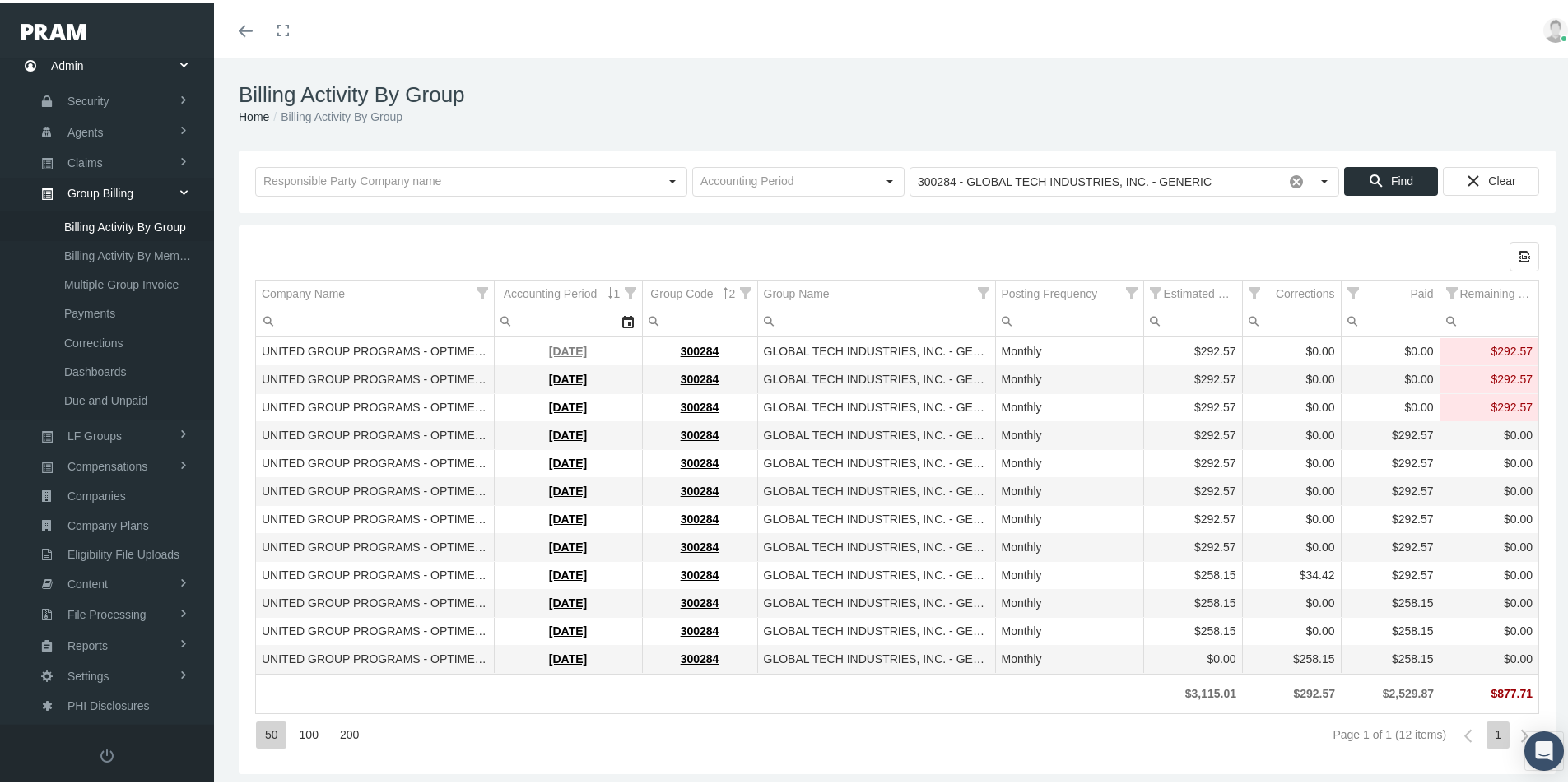
click at [549, 349] on link "September 2025" at bounding box center [567, 348] width 38 height 13
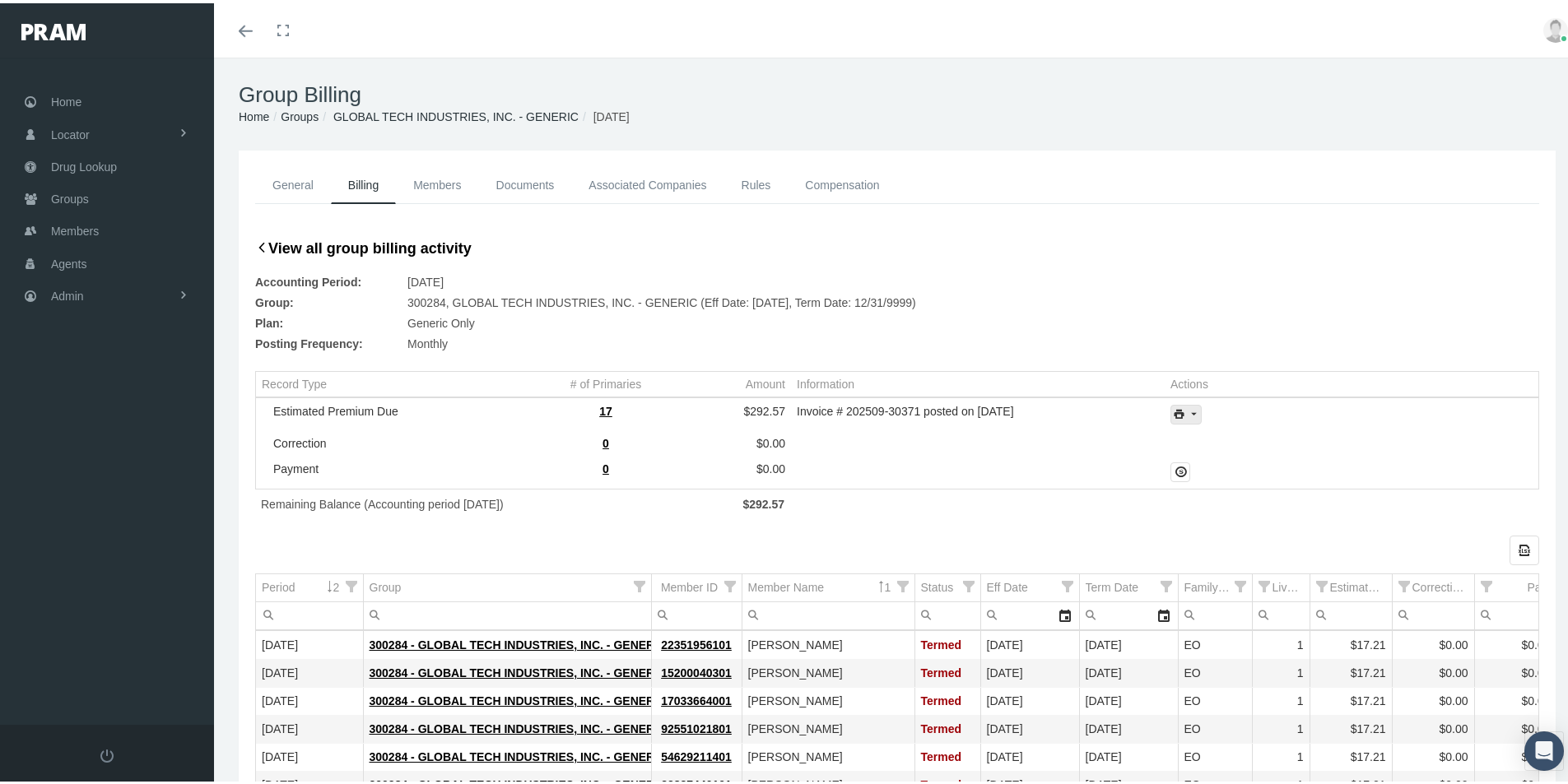
click at [1187, 414] on icon "print" at bounding box center [1194, 412] width 15 height 15
click at [1239, 468] on div "Invoice Details" at bounding box center [1230, 465] width 128 height 27
click at [69, 201] on span "Groups" at bounding box center [69, 195] width 38 height 31
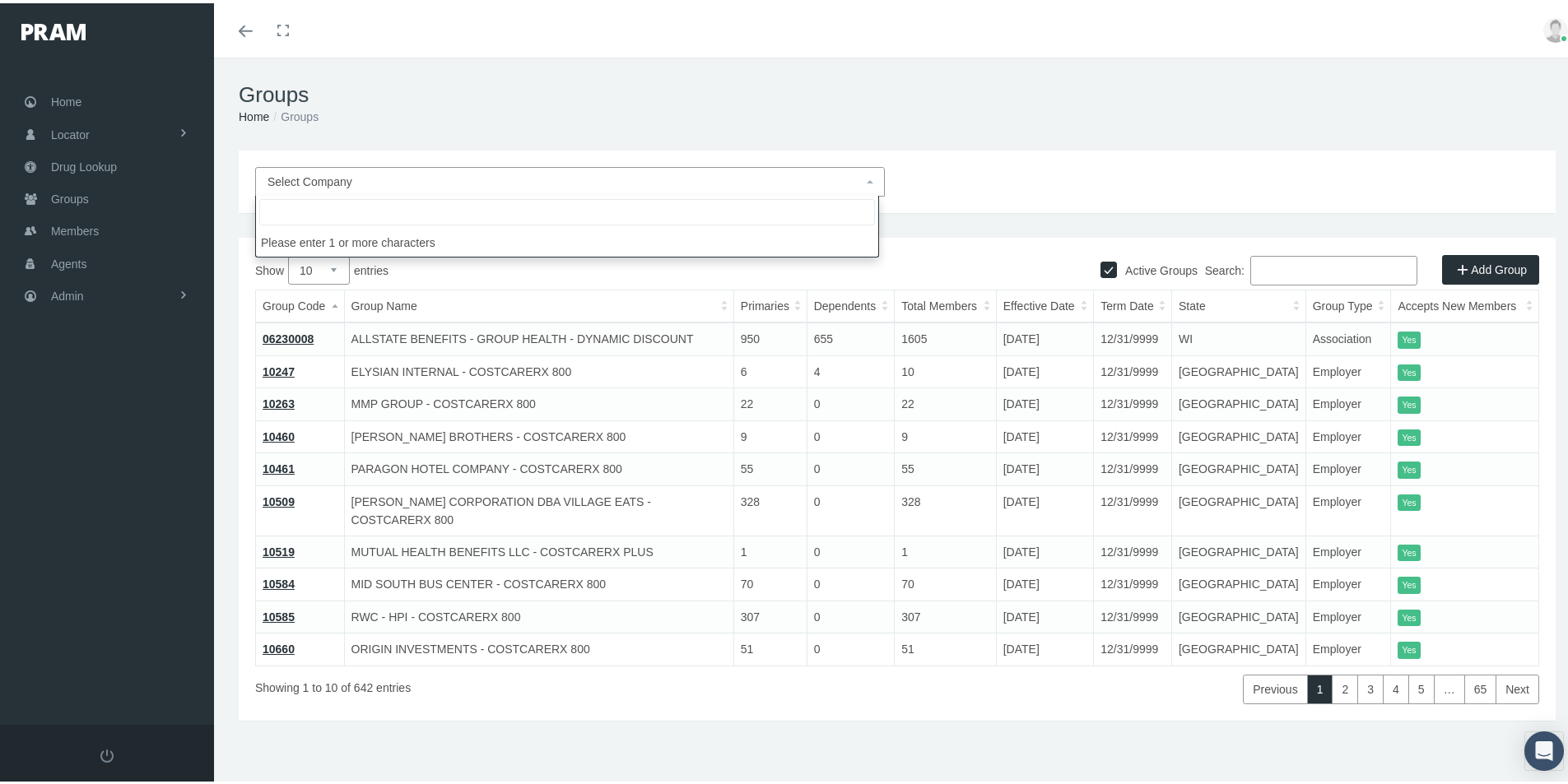
click at [331, 188] on span "Select Company" at bounding box center [570, 178] width 630 height 29
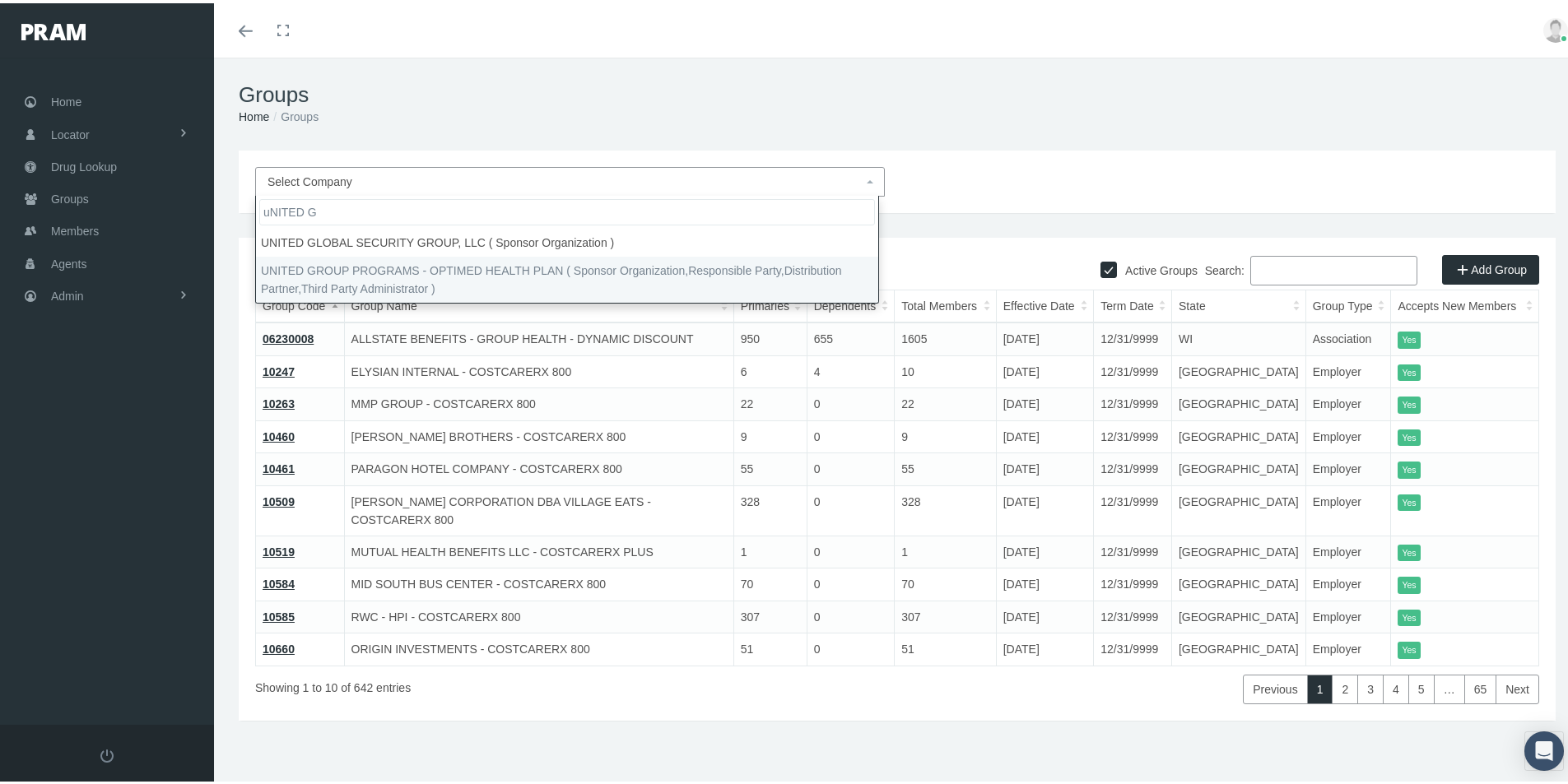
type input "uNITED G"
drag, startPoint x: 330, startPoint y: 279, endPoint x: 494, endPoint y: 250, distance: 166.5
select select "4875"
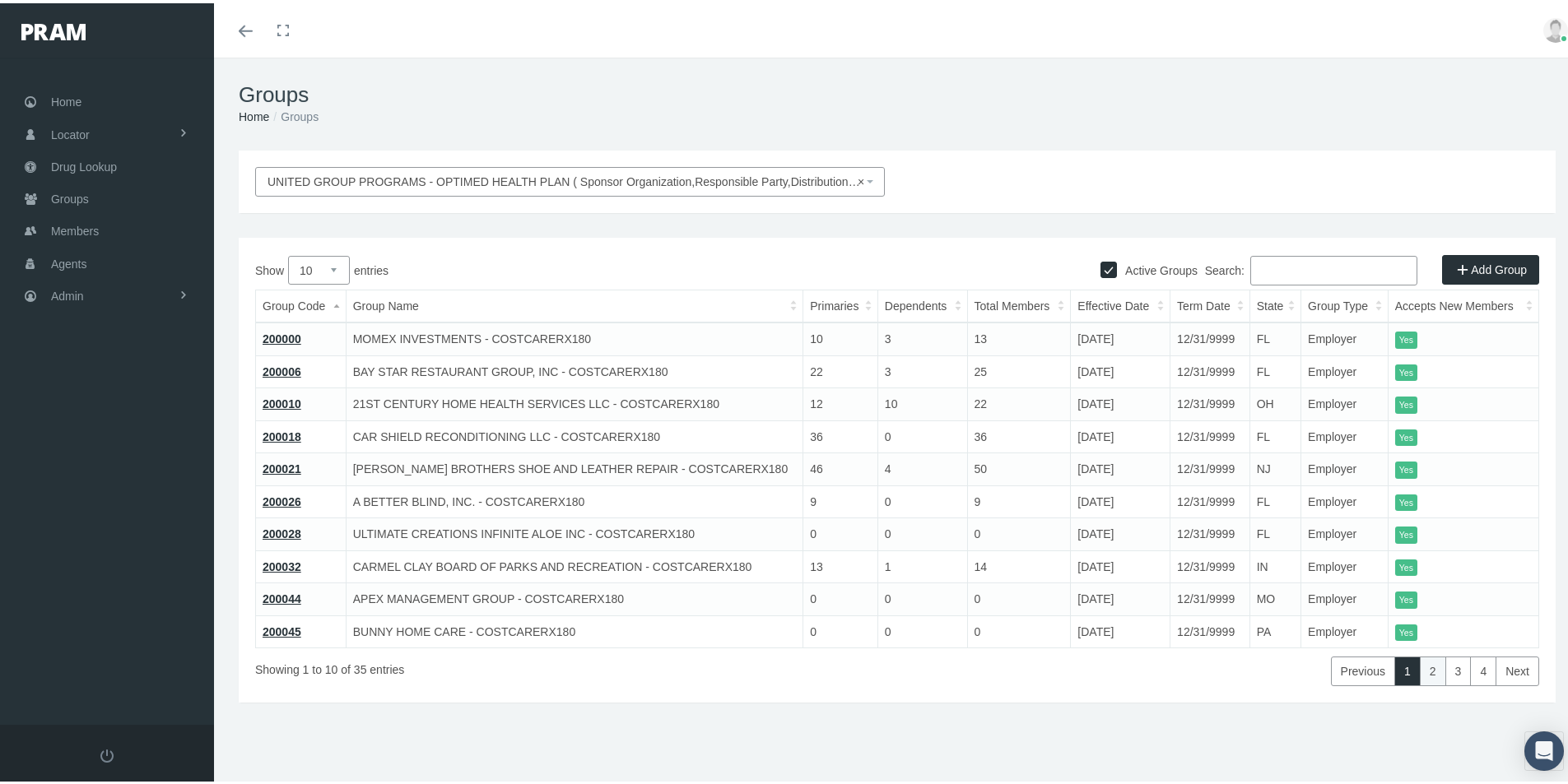
click at [1422, 669] on link "2" at bounding box center [1432, 668] width 26 height 29
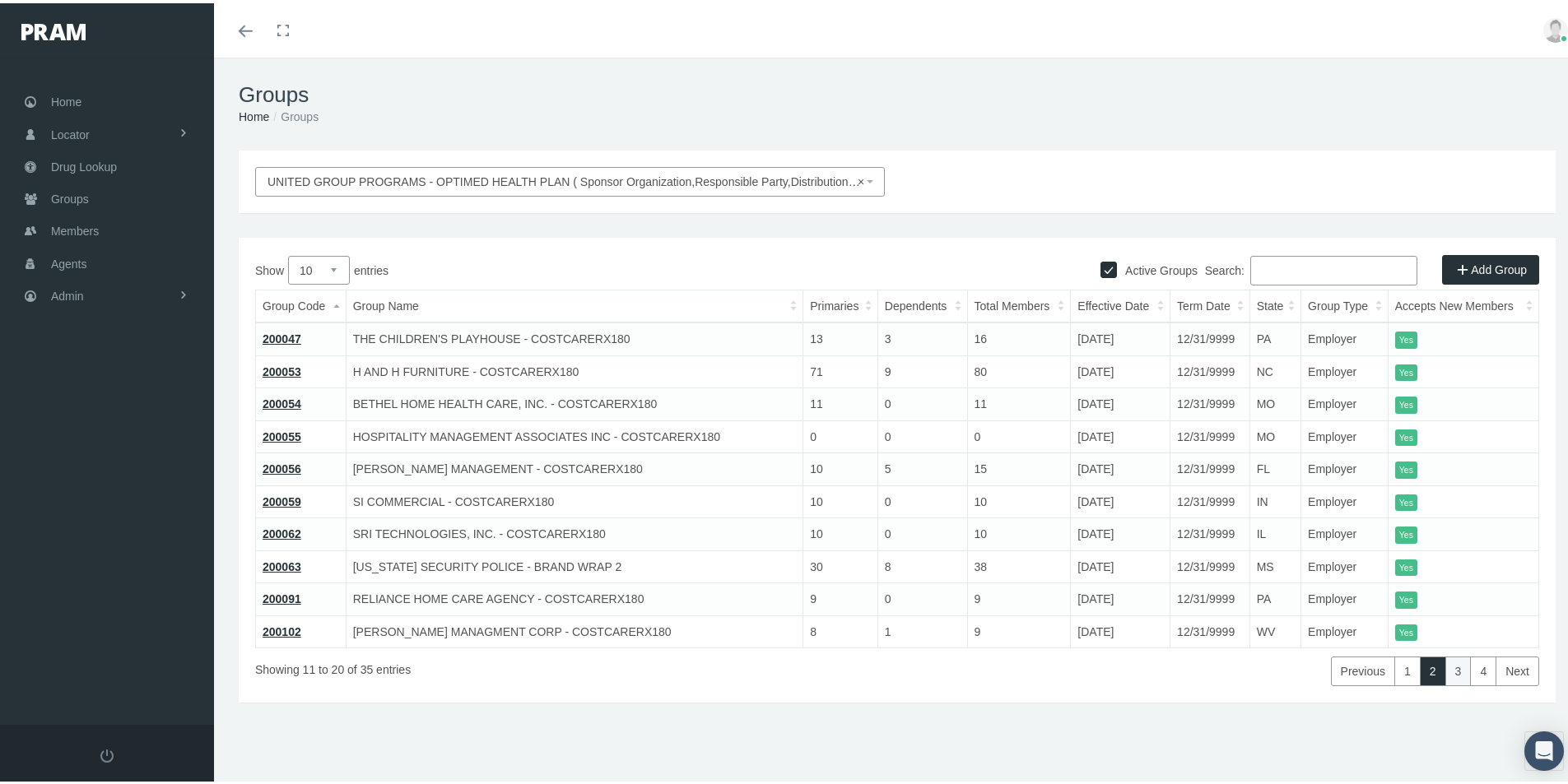
click at [1445, 670] on link "3" at bounding box center [1458, 668] width 26 height 29
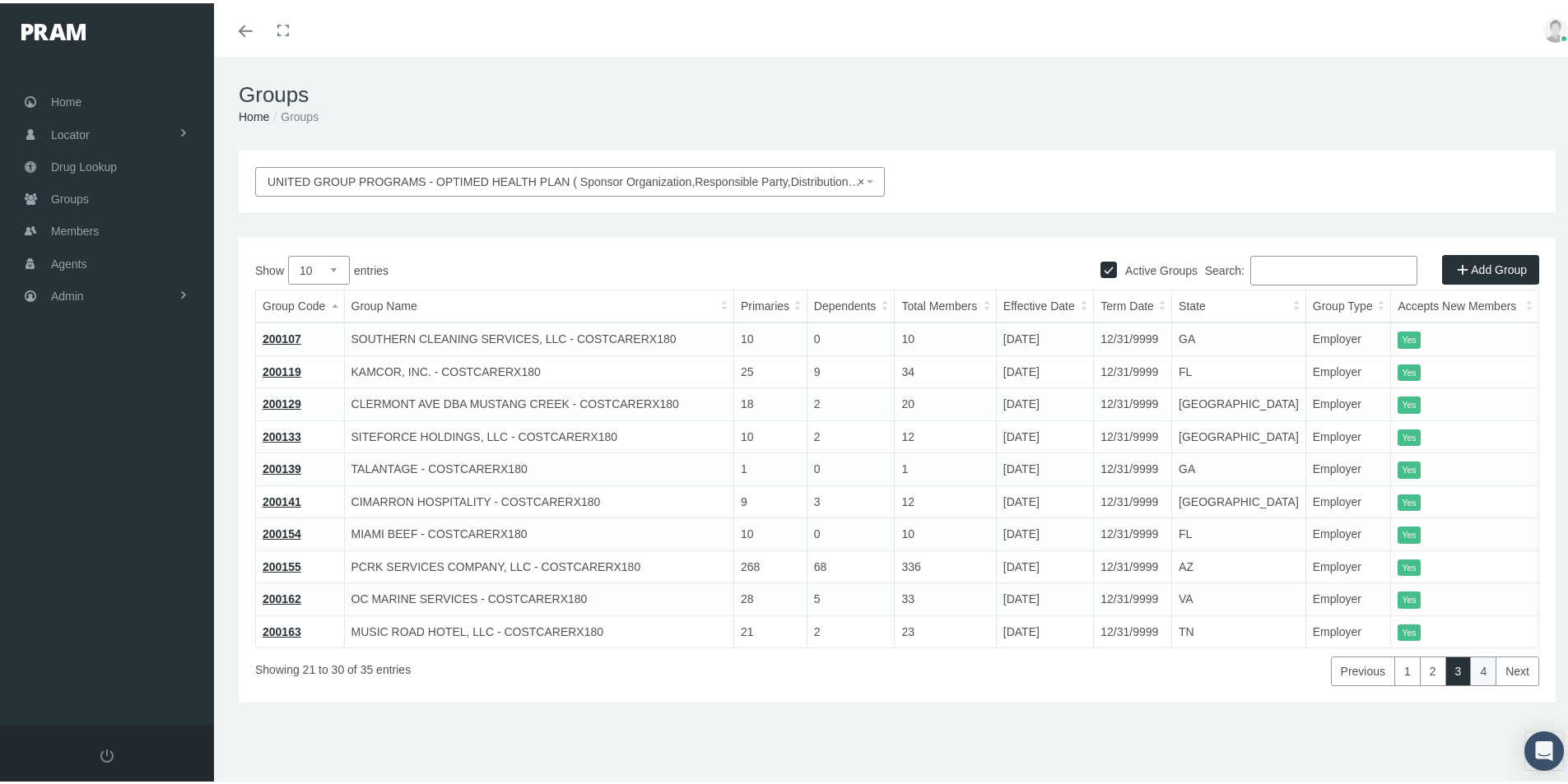
click at [1472, 669] on link "4" at bounding box center [1483, 668] width 26 height 29
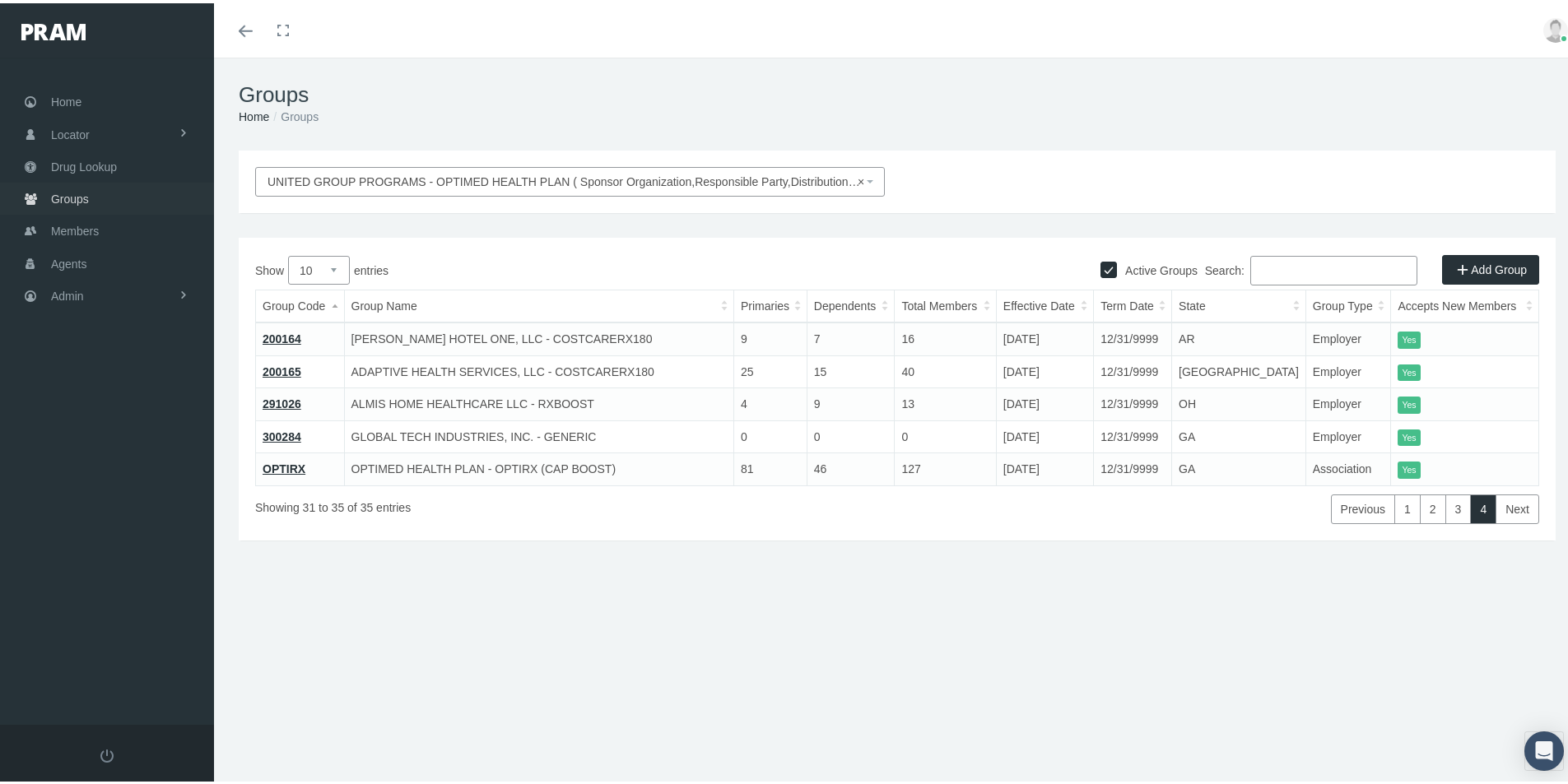
drag, startPoint x: 69, startPoint y: 199, endPoint x: 61, endPoint y: 211, distance: 14.4
click at [69, 199] on span "Groups" at bounding box center [69, 195] width 38 height 31
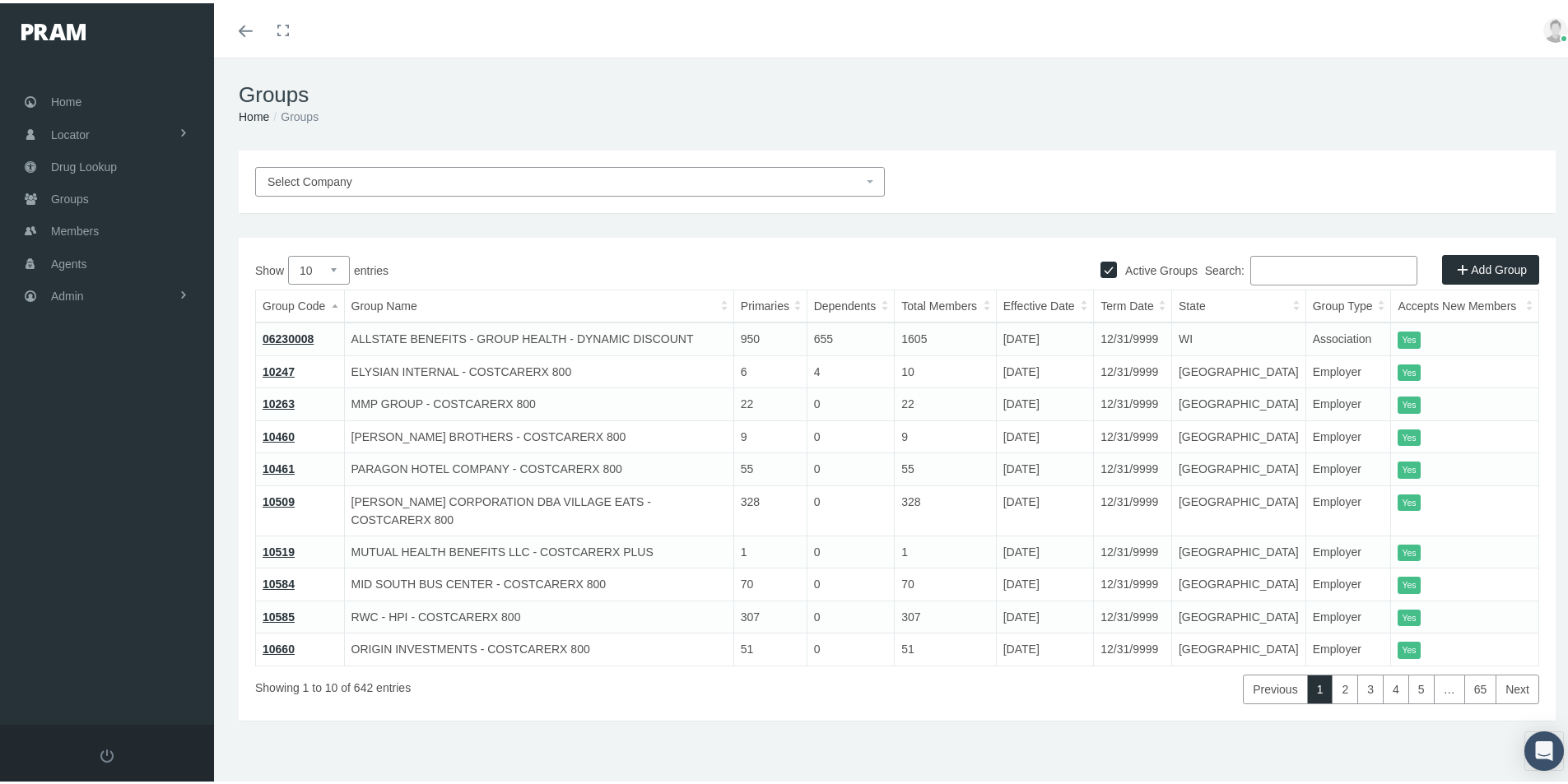
click at [1256, 269] on input "Search:" at bounding box center [1334, 267] width 167 height 29
drag, startPoint x: 83, startPoint y: 294, endPoint x: 151, endPoint y: 315, distance: 71.2
click at [83, 293] on span "Admin" at bounding box center [67, 293] width 33 height 31
click at [88, 420] on span "Group Billing" at bounding box center [100, 420] width 66 height 28
click at [120, 515] on span "Multiple Group Invoice" at bounding box center [121, 511] width 115 height 28
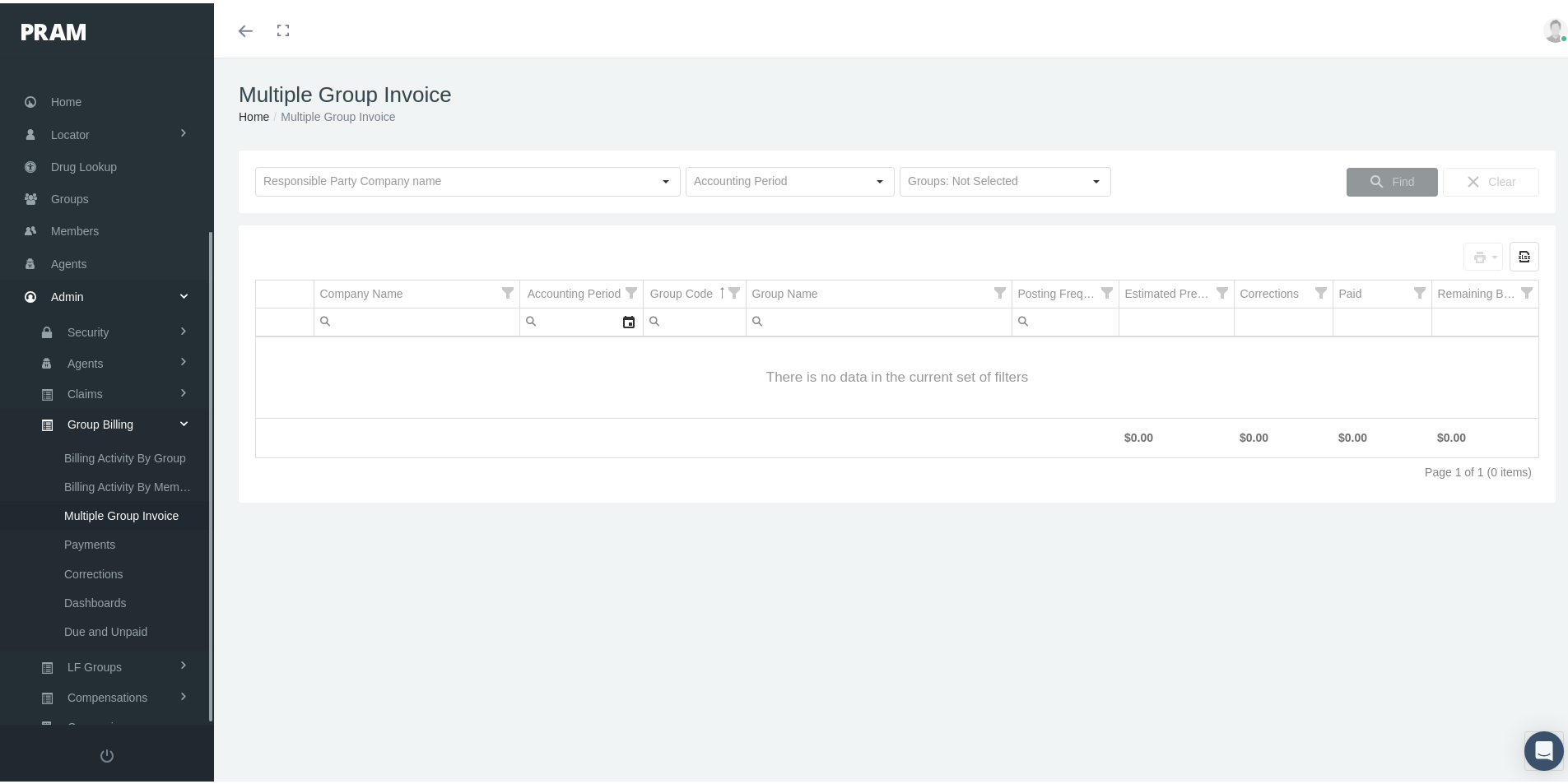
scroll to position [233, 0]
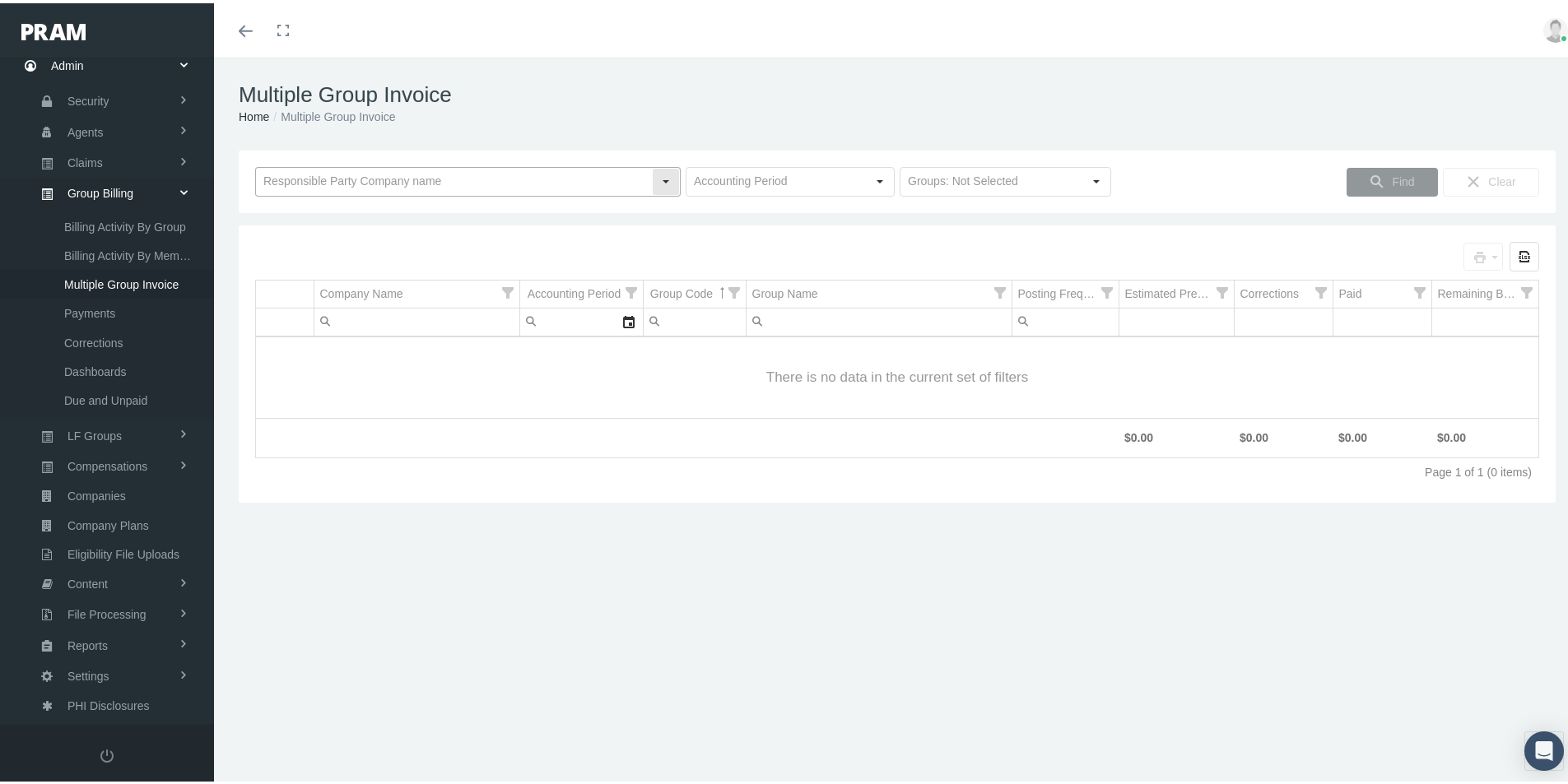
drag, startPoint x: 293, startPoint y: 175, endPoint x: 300, endPoint y: 186, distance: 13.0
click at [292, 176] on input "text" at bounding box center [453, 178] width 396 height 28
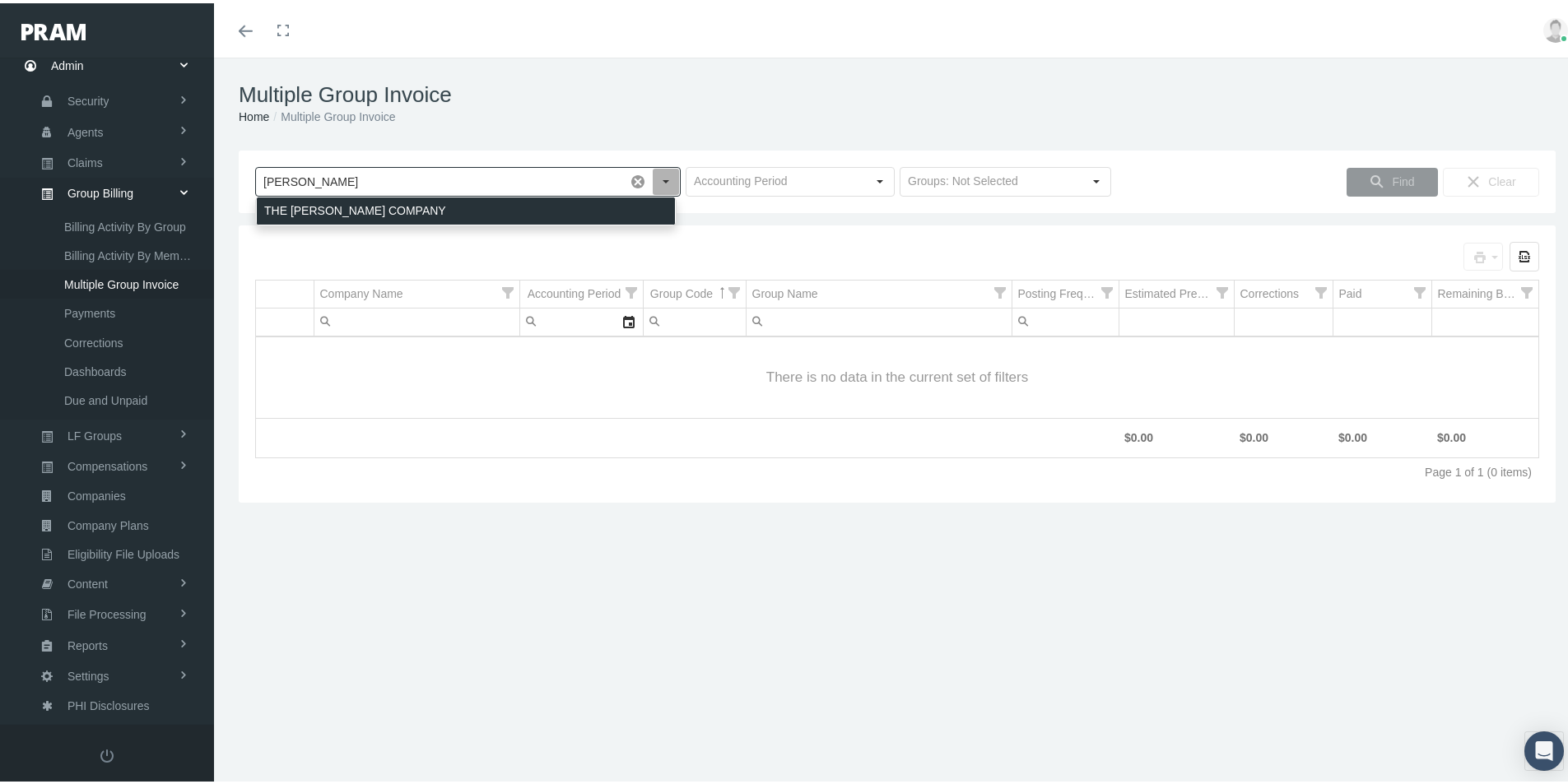
click at [284, 202] on div "THE [PERSON_NAME] COMPANY" at bounding box center [466, 208] width 418 height 27
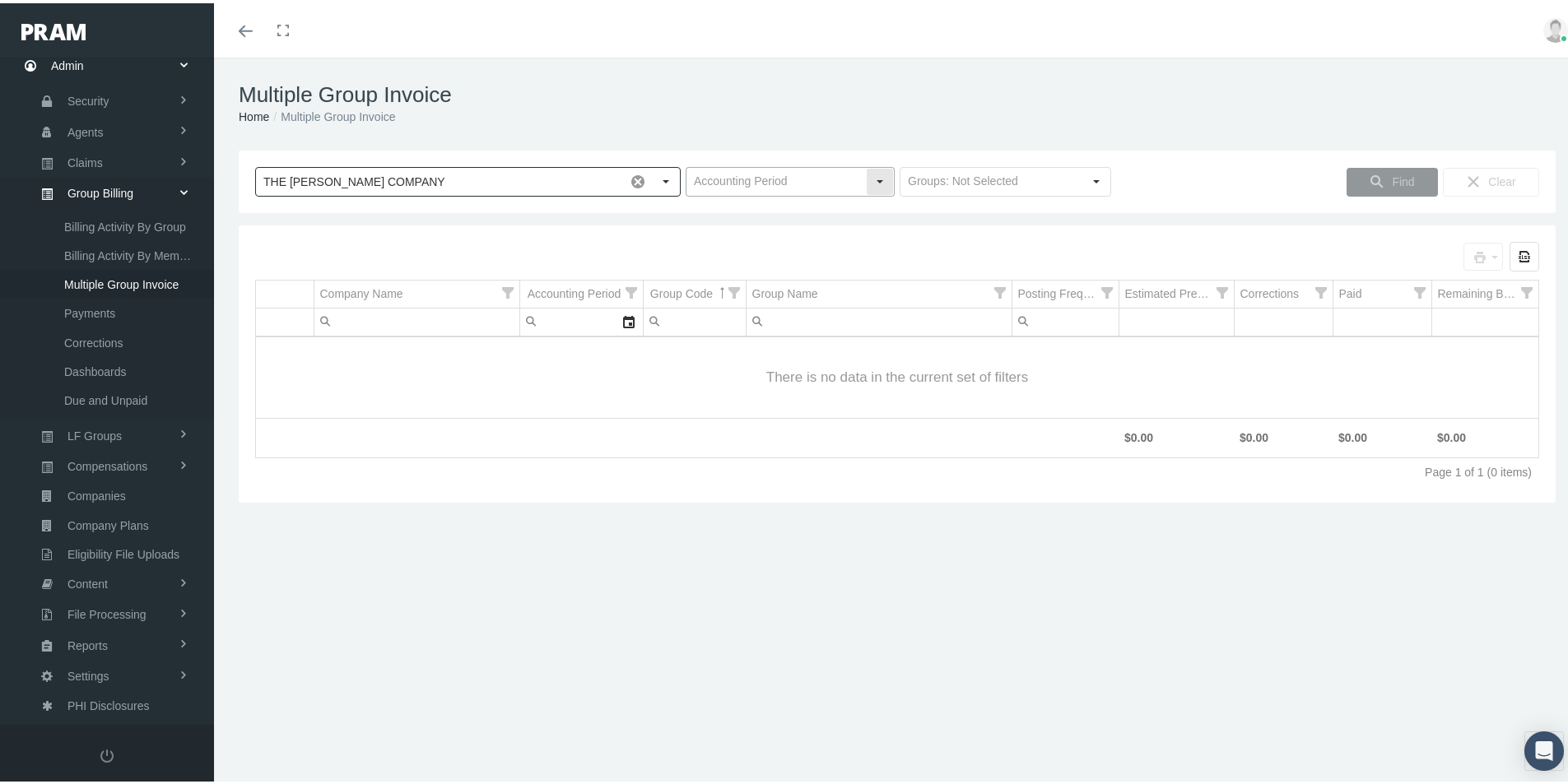
type input "THE [PERSON_NAME] COMPANY"
click at [710, 183] on input "text" at bounding box center [776, 178] width 179 height 28
drag, startPoint x: 885, startPoint y: 627, endPoint x: 876, endPoint y: 658, distance: 32.3
click at [885, 628] on div "Multiple Group Invoice Home Multiple Group Invoice Loading... THE [PERSON_NAME]…" at bounding box center [897, 428] width 1366 height 748
click at [925, 181] on input "text" at bounding box center [991, 178] width 182 height 28
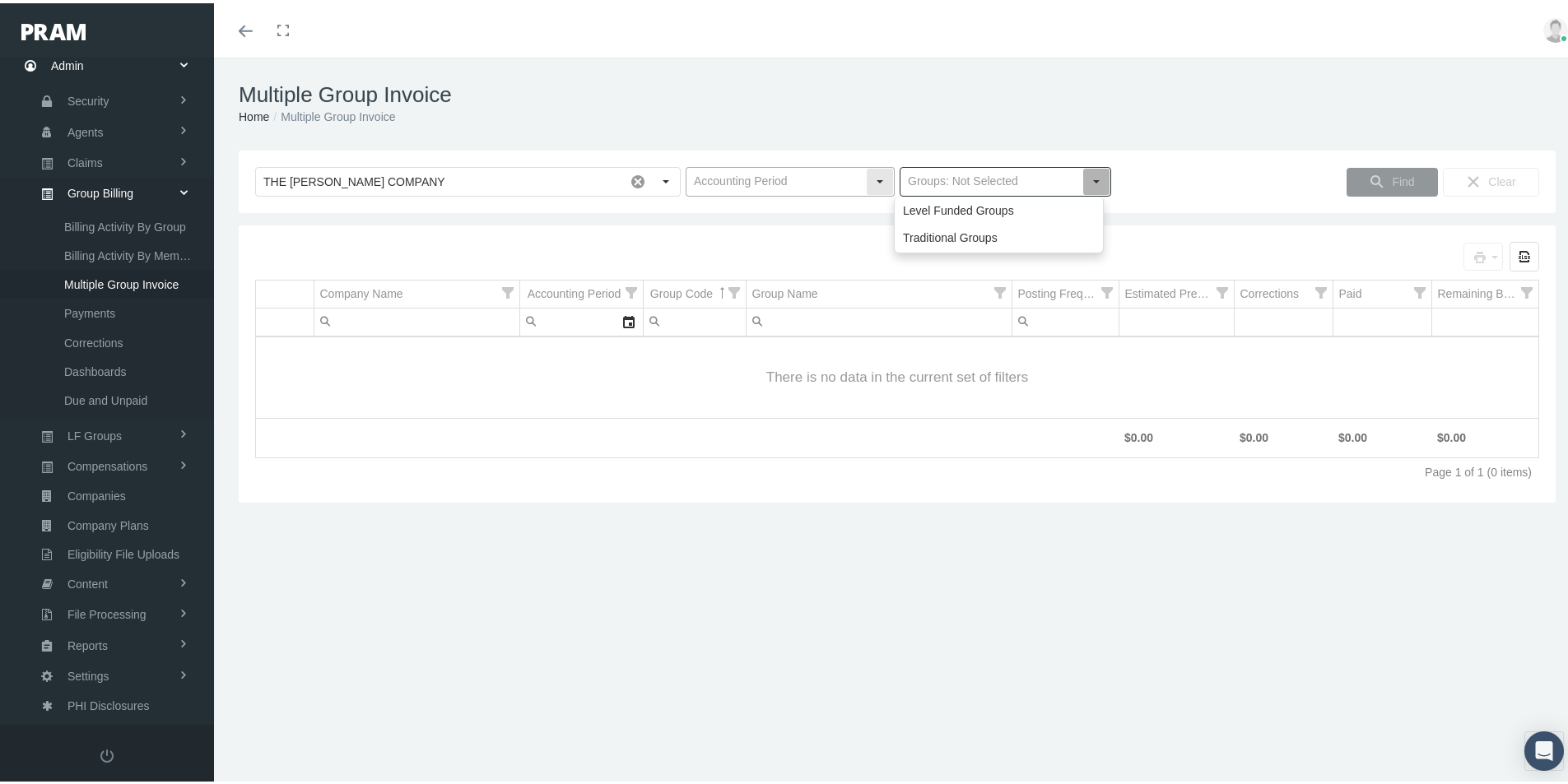
click at [879, 183] on div "Select" at bounding box center [879, 178] width 26 height 26
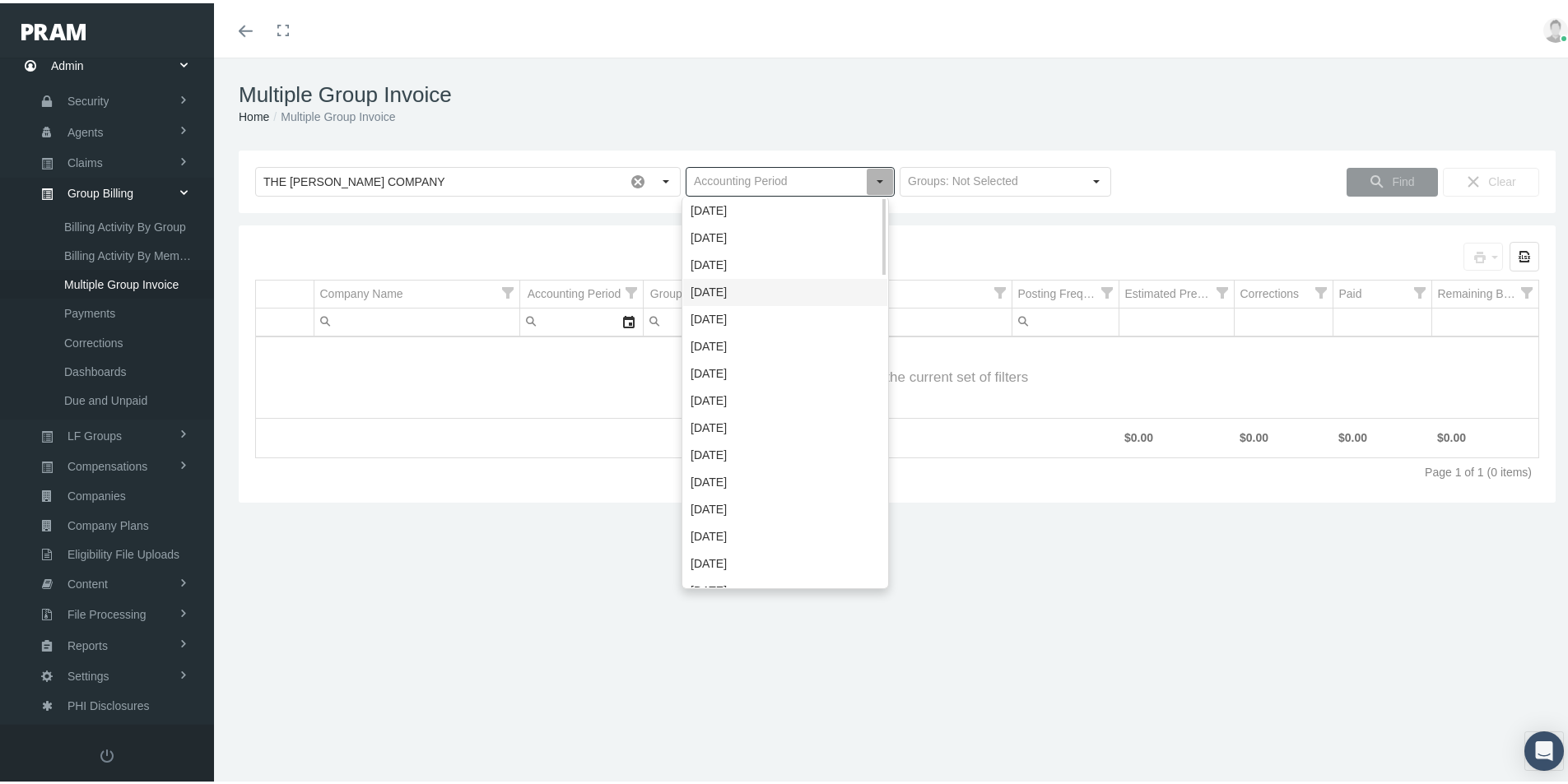
click at [716, 285] on div "[DATE]" at bounding box center [785, 290] width 204 height 27
type input "[DATE]"
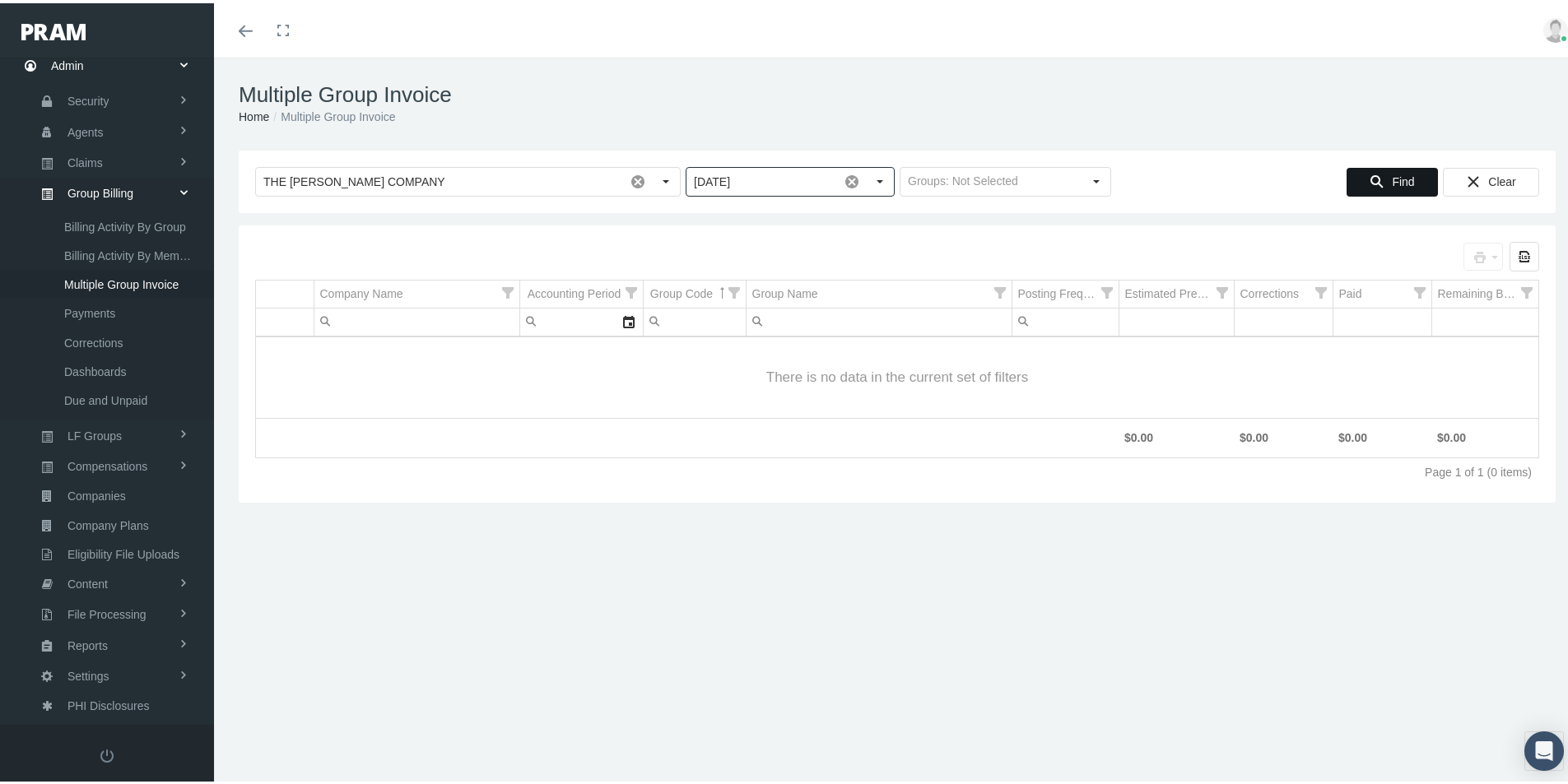
click at [1399, 172] on span "Find" at bounding box center [1402, 179] width 23 height 13
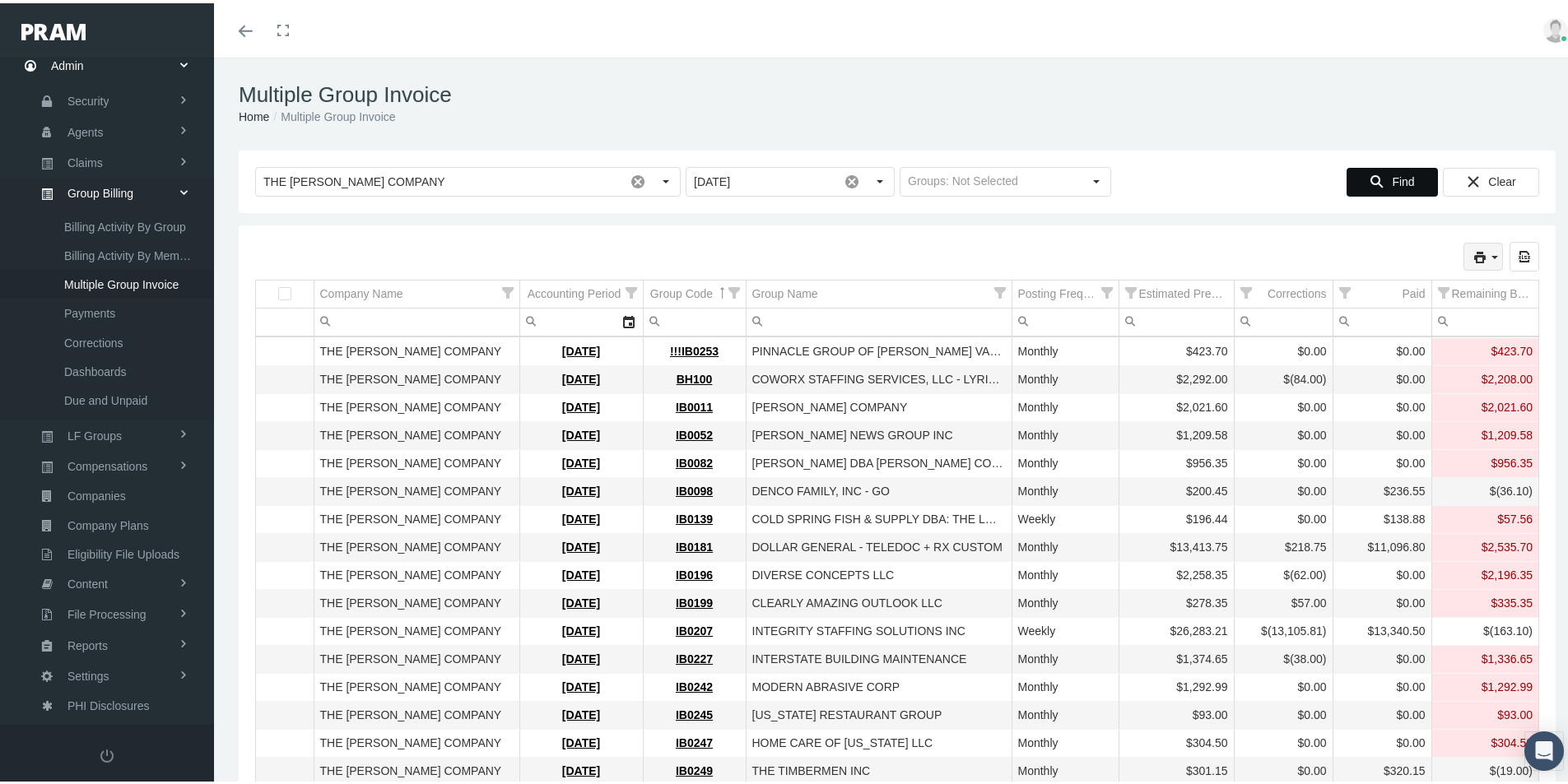
click at [1488, 251] on icon "print" at bounding box center [1495, 254] width 15 height 15
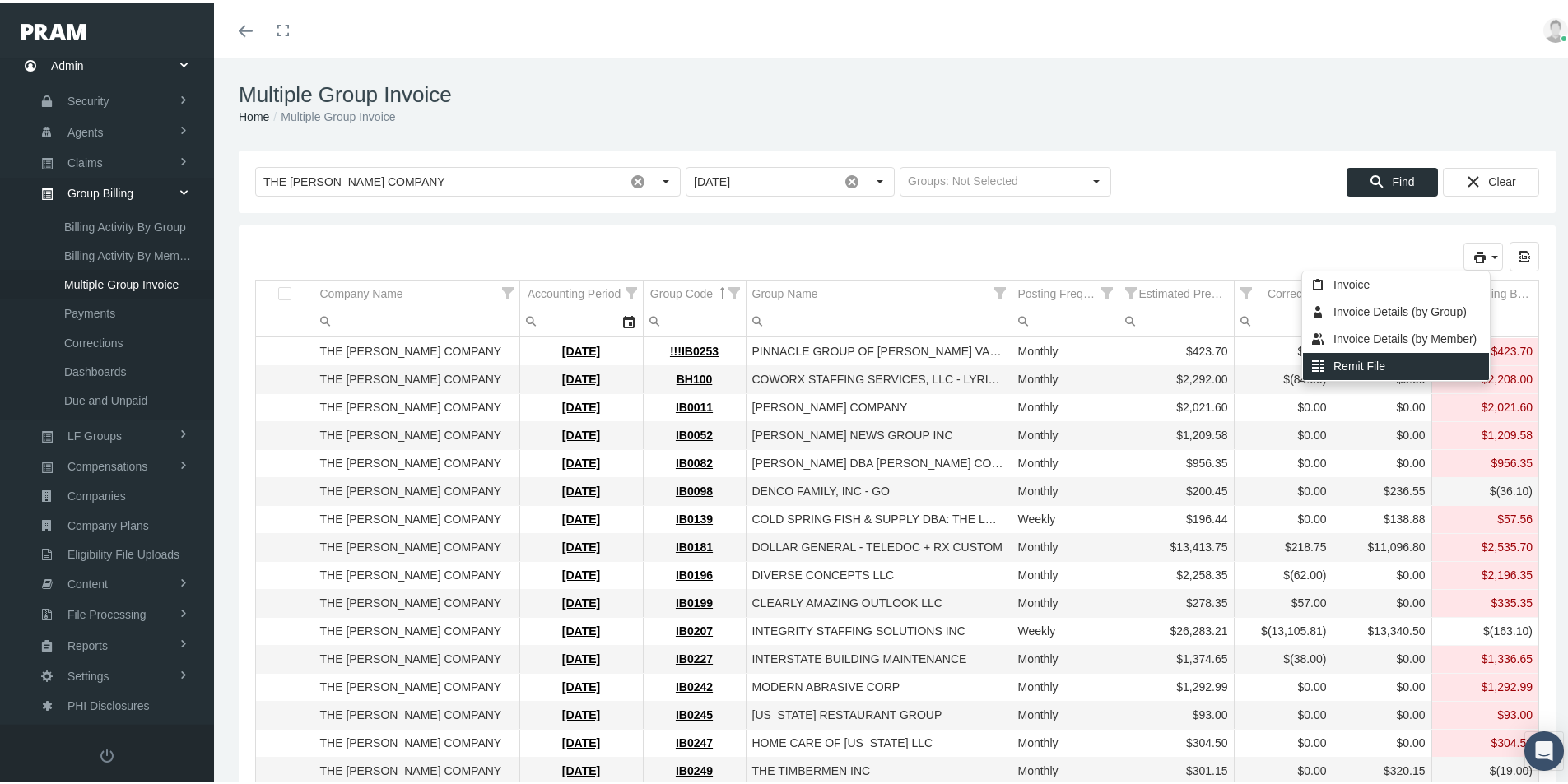
click at [1335, 356] on div "Remit File" at bounding box center [1396, 363] width 186 height 27
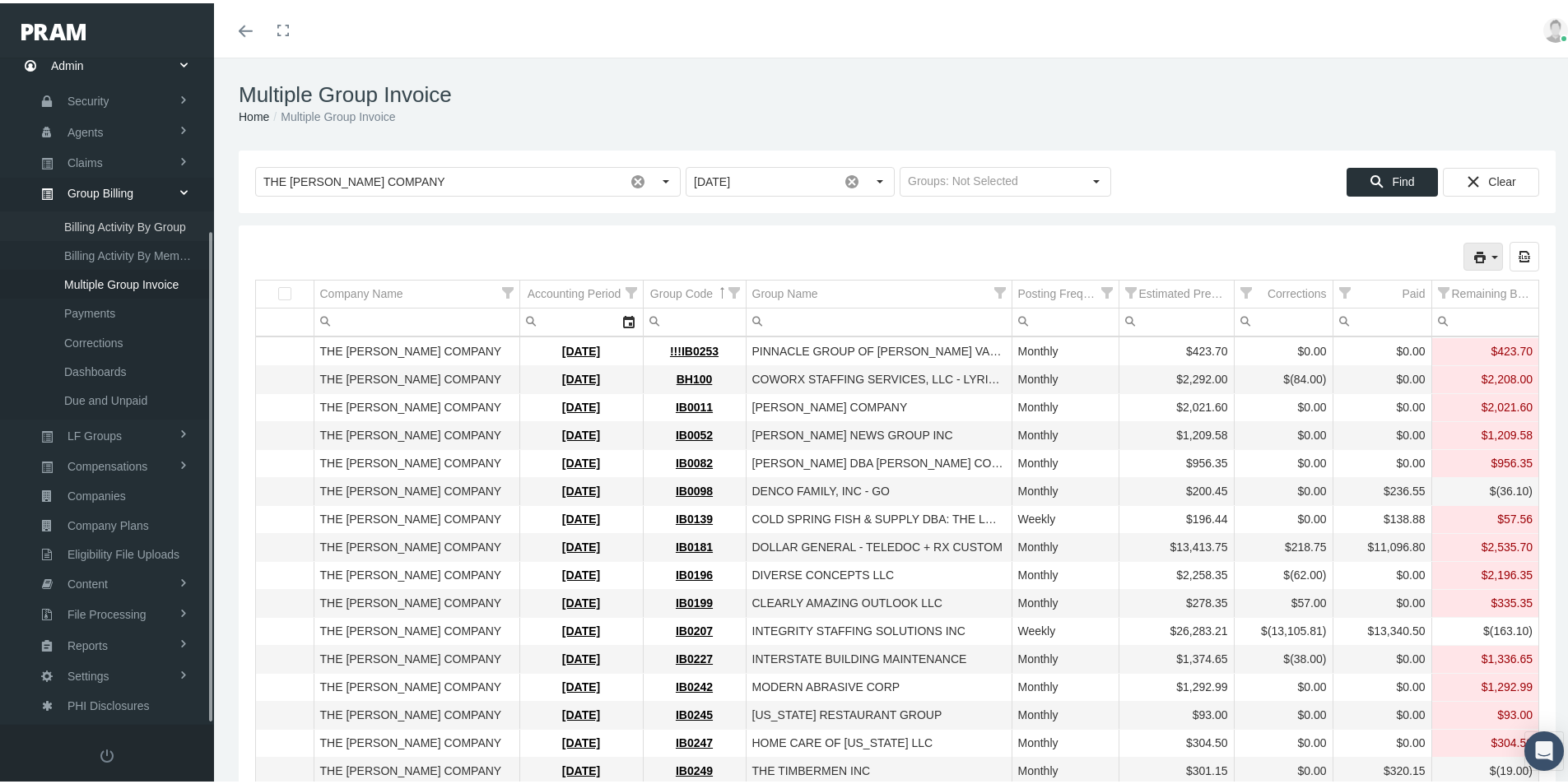
click at [102, 222] on span "Billing Activity By Group" at bounding box center [126, 223] width 122 height 28
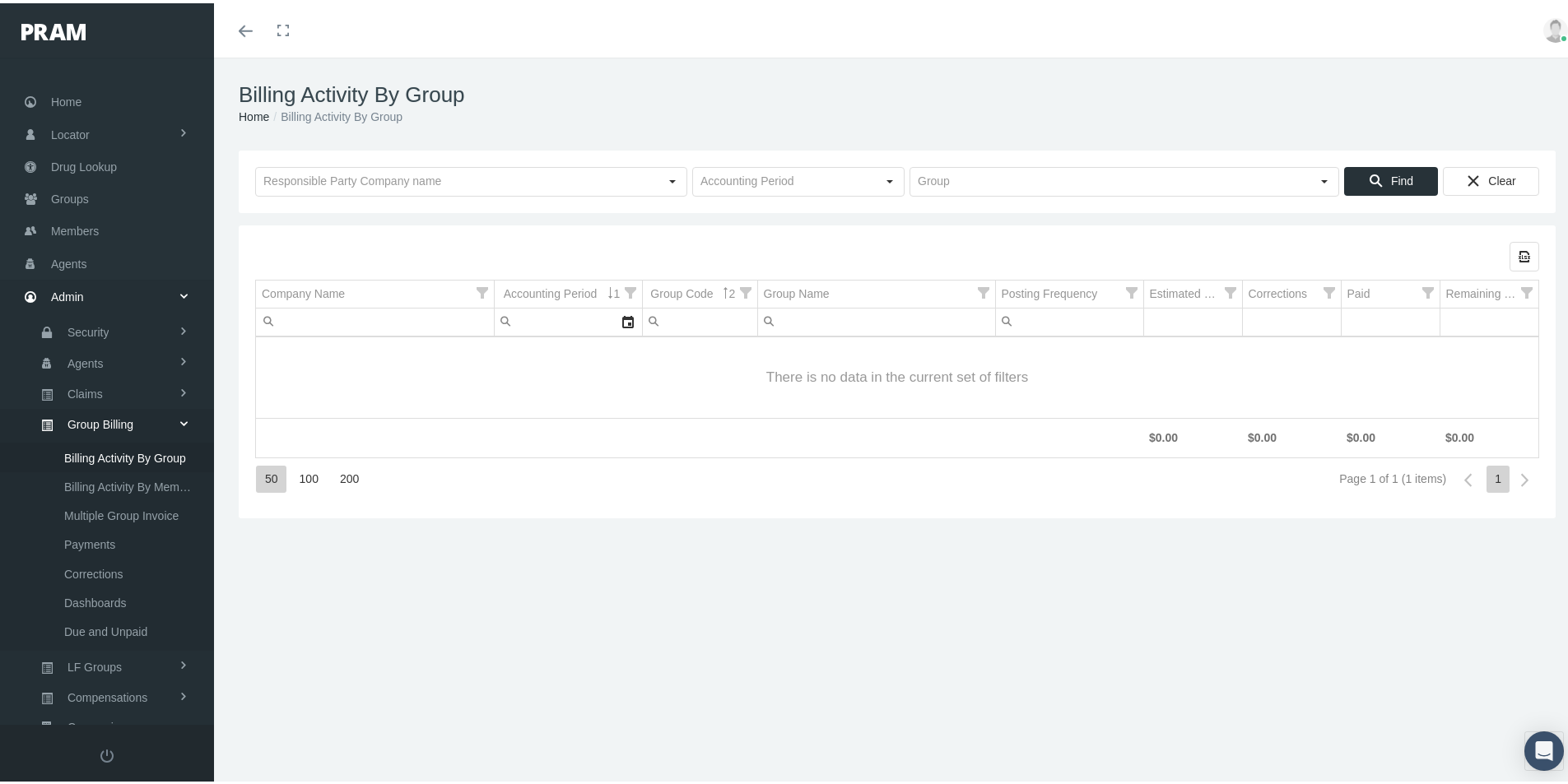
scroll to position [233, 0]
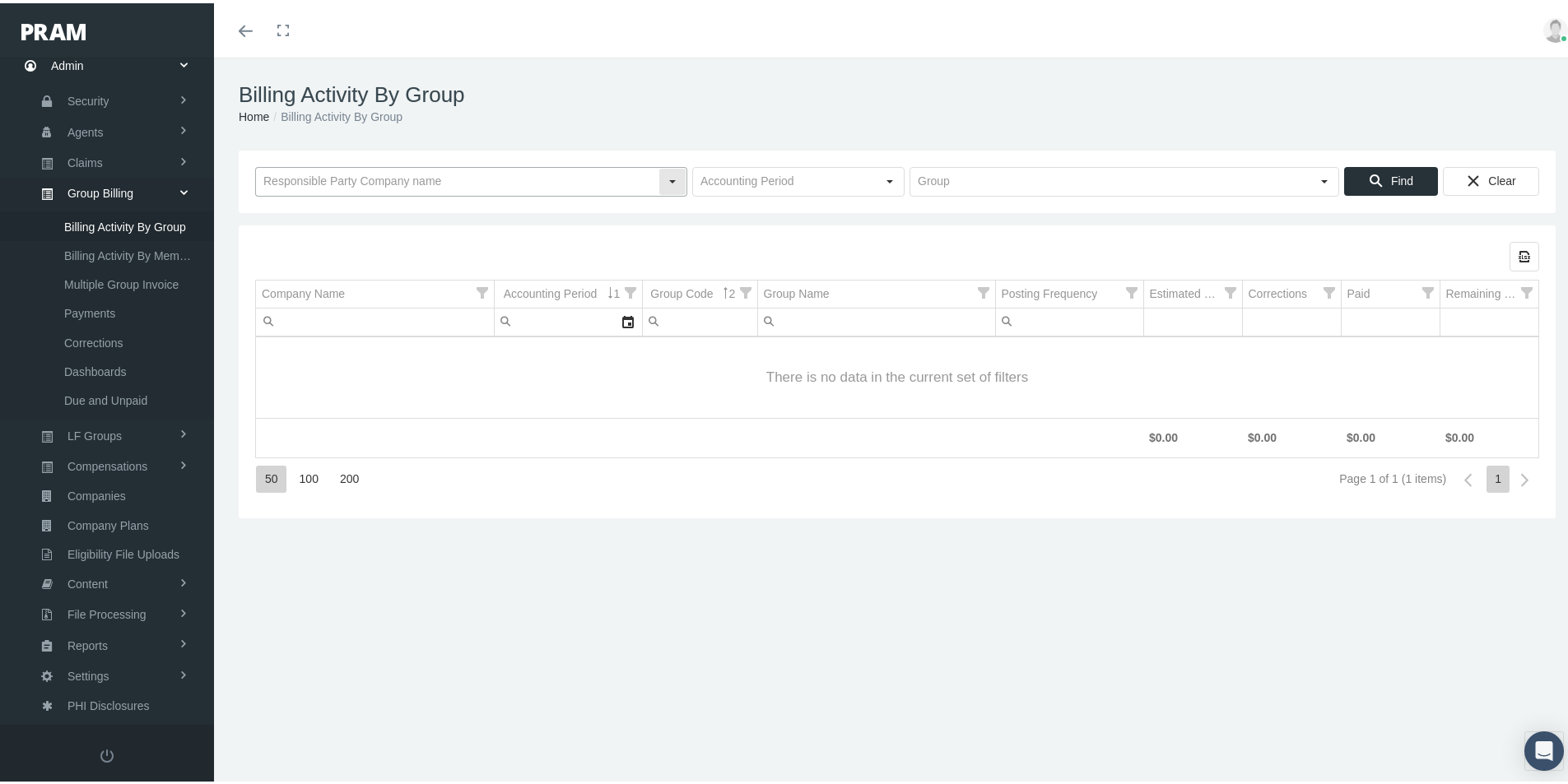
click at [309, 177] on input "text" at bounding box center [457, 178] width 402 height 28
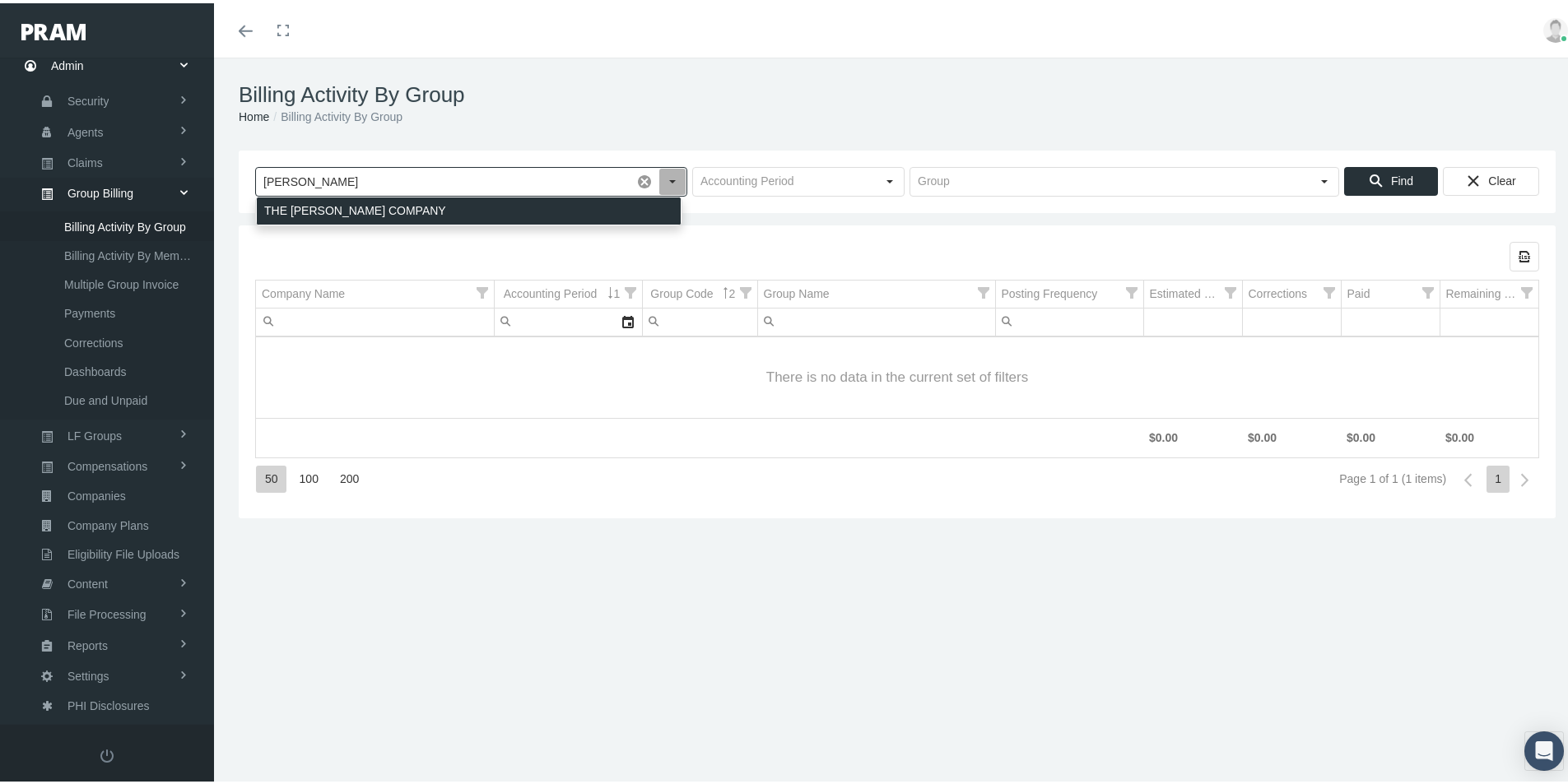
click at [295, 212] on div "THE [PERSON_NAME] COMPANY" at bounding box center [469, 208] width 424 height 27
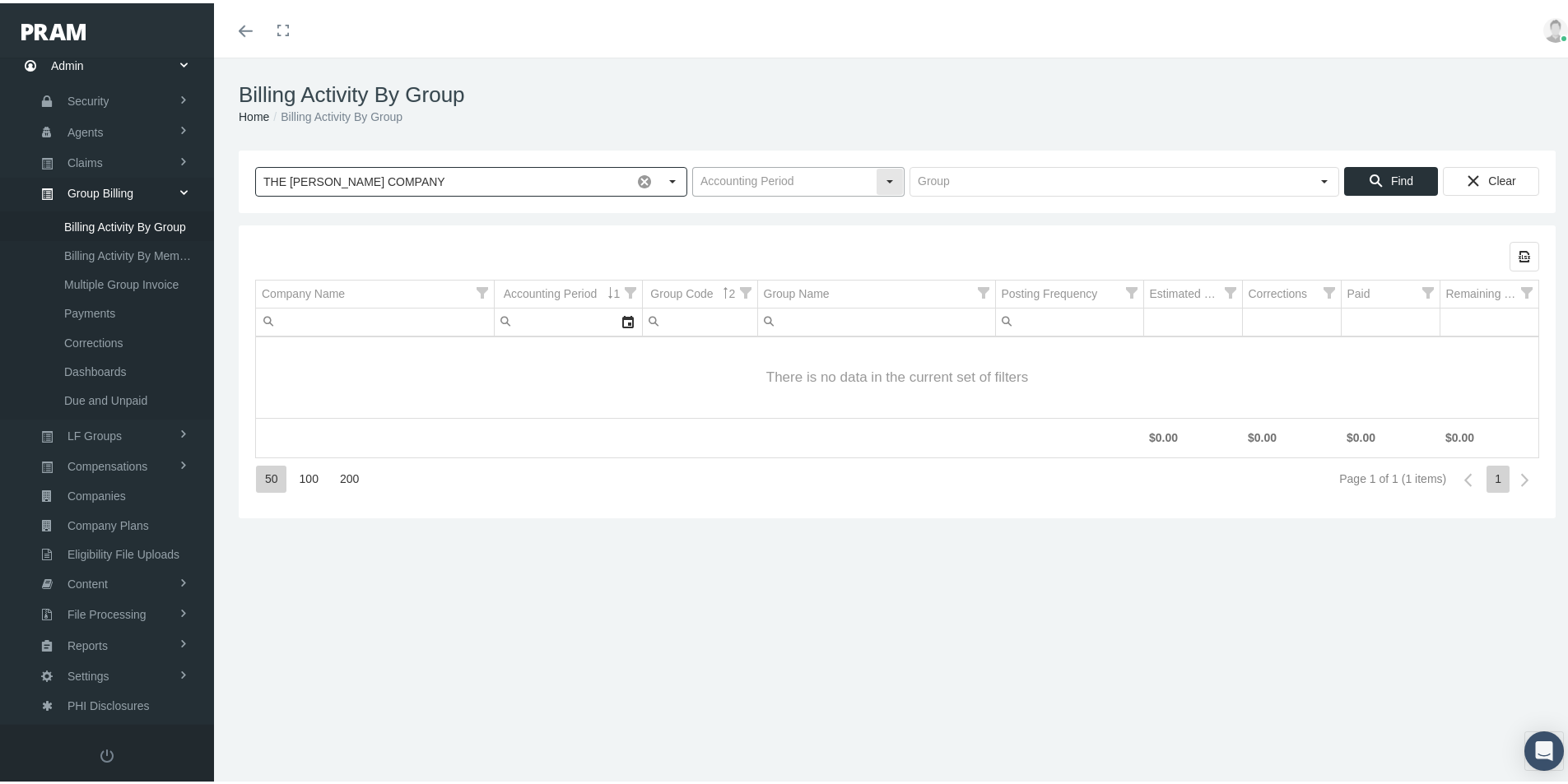
type input "THE [PERSON_NAME] COMPANY"
click at [728, 176] on input "text" at bounding box center [784, 178] width 182 height 28
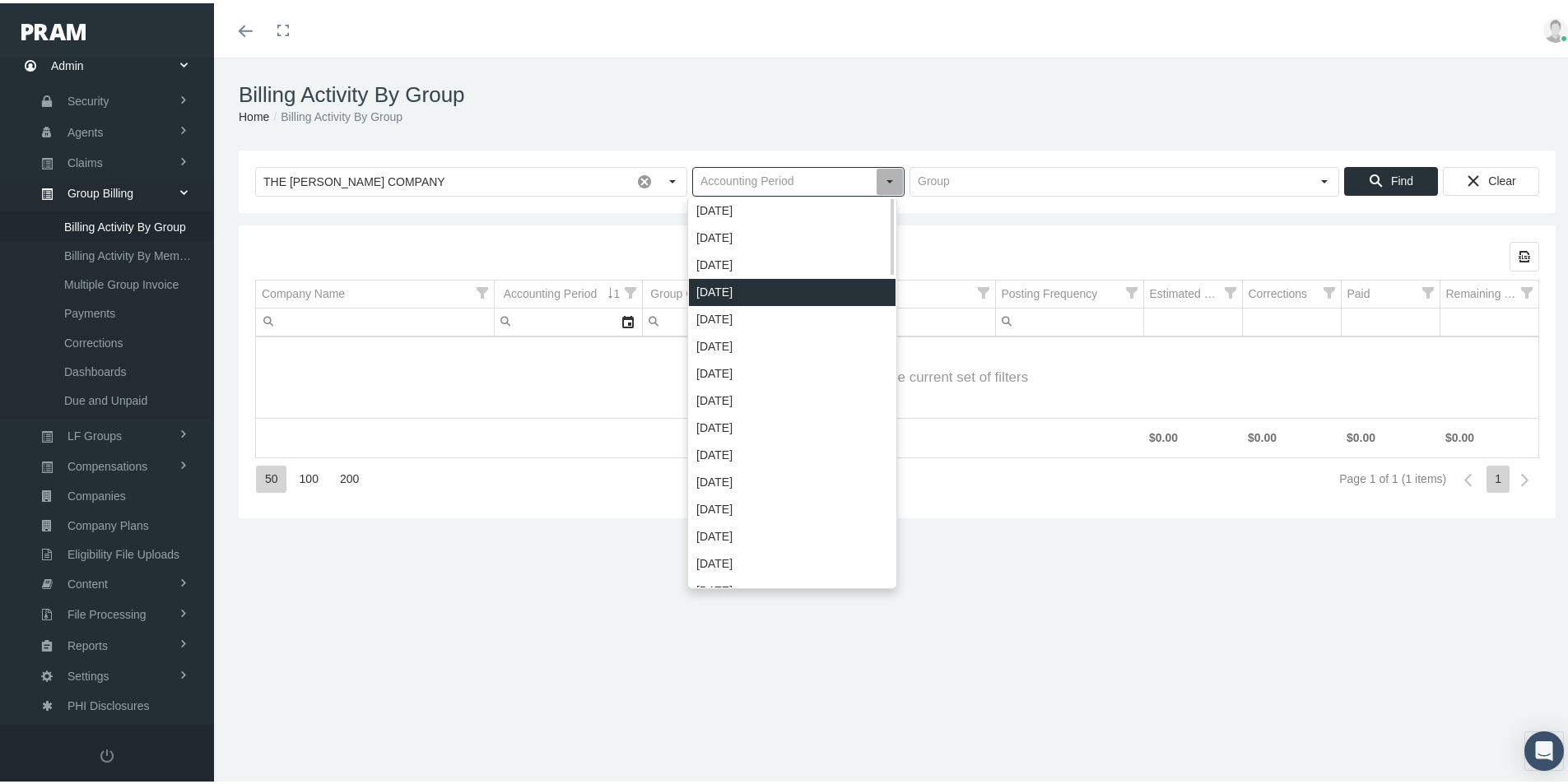
drag, startPoint x: 726, startPoint y: 290, endPoint x: 961, endPoint y: 258, distance: 237.2
click at [726, 290] on div "[DATE]" at bounding box center [792, 290] width 207 height 27
type input "[DATE]"
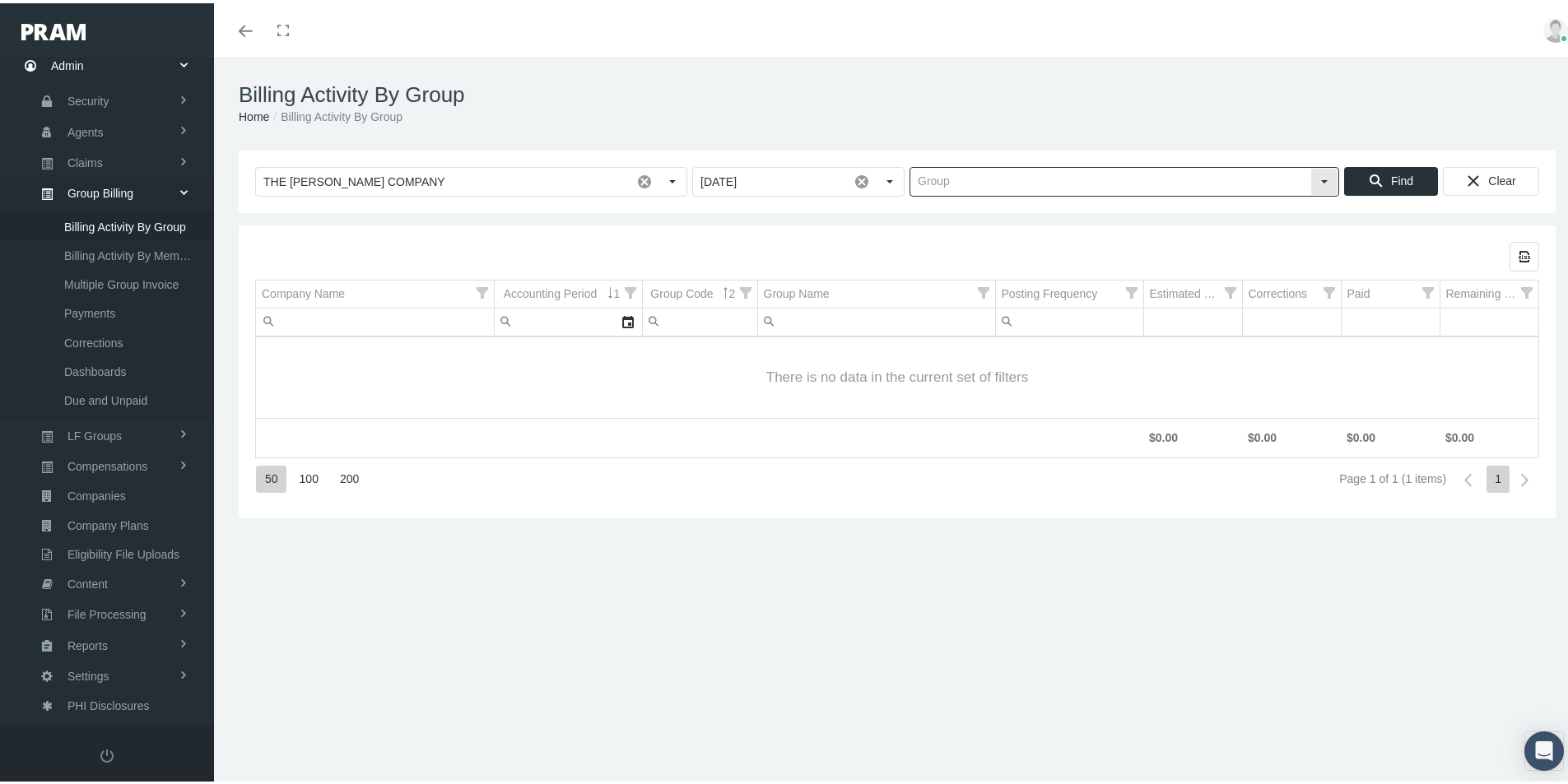
click at [937, 180] on input "text" at bounding box center [1110, 178] width 400 height 28
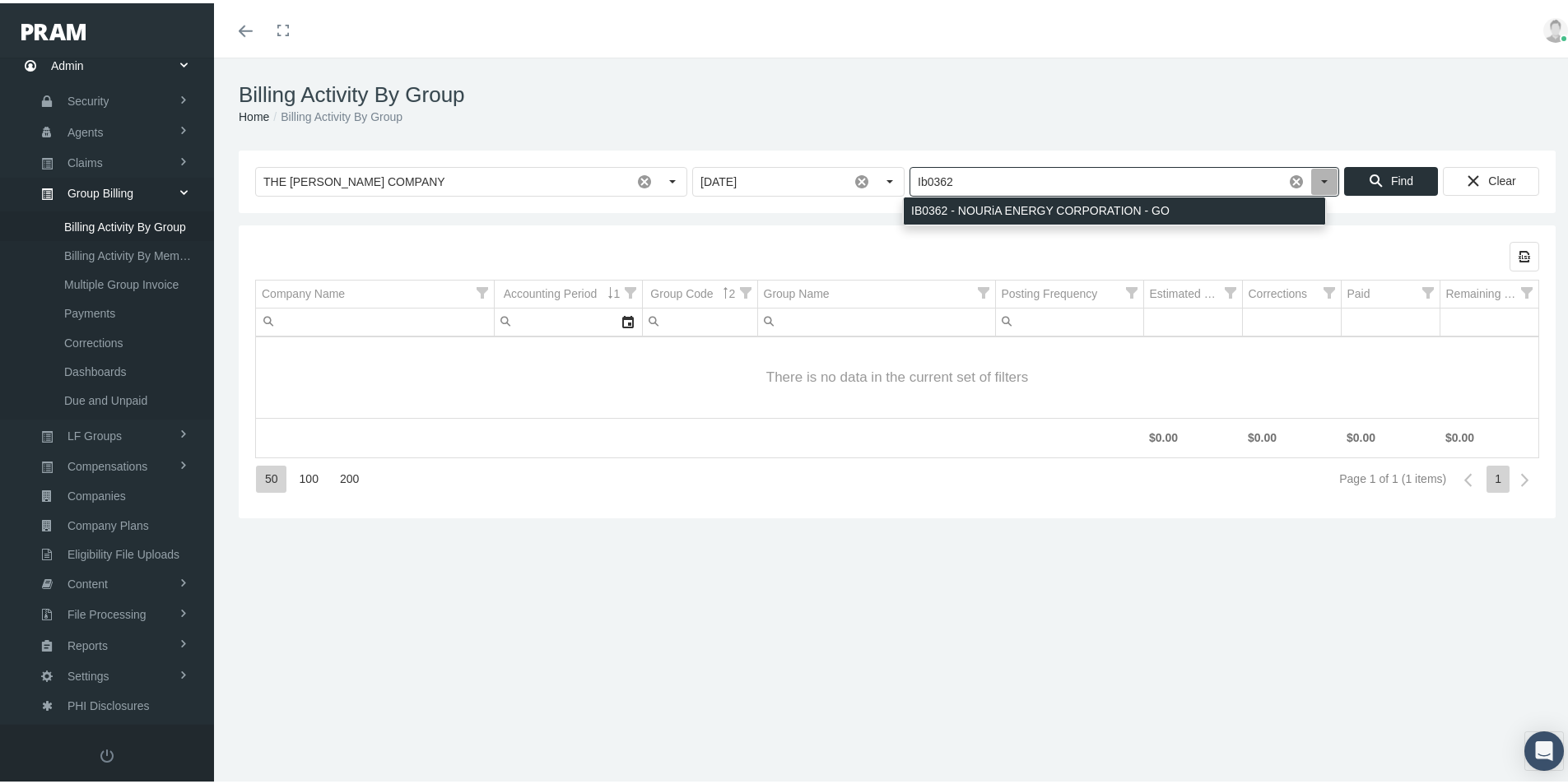
click at [926, 213] on div "IB0362 - NOURiA ENERGY CORPORATION - GO" at bounding box center [1115, 208] width 422 height 27
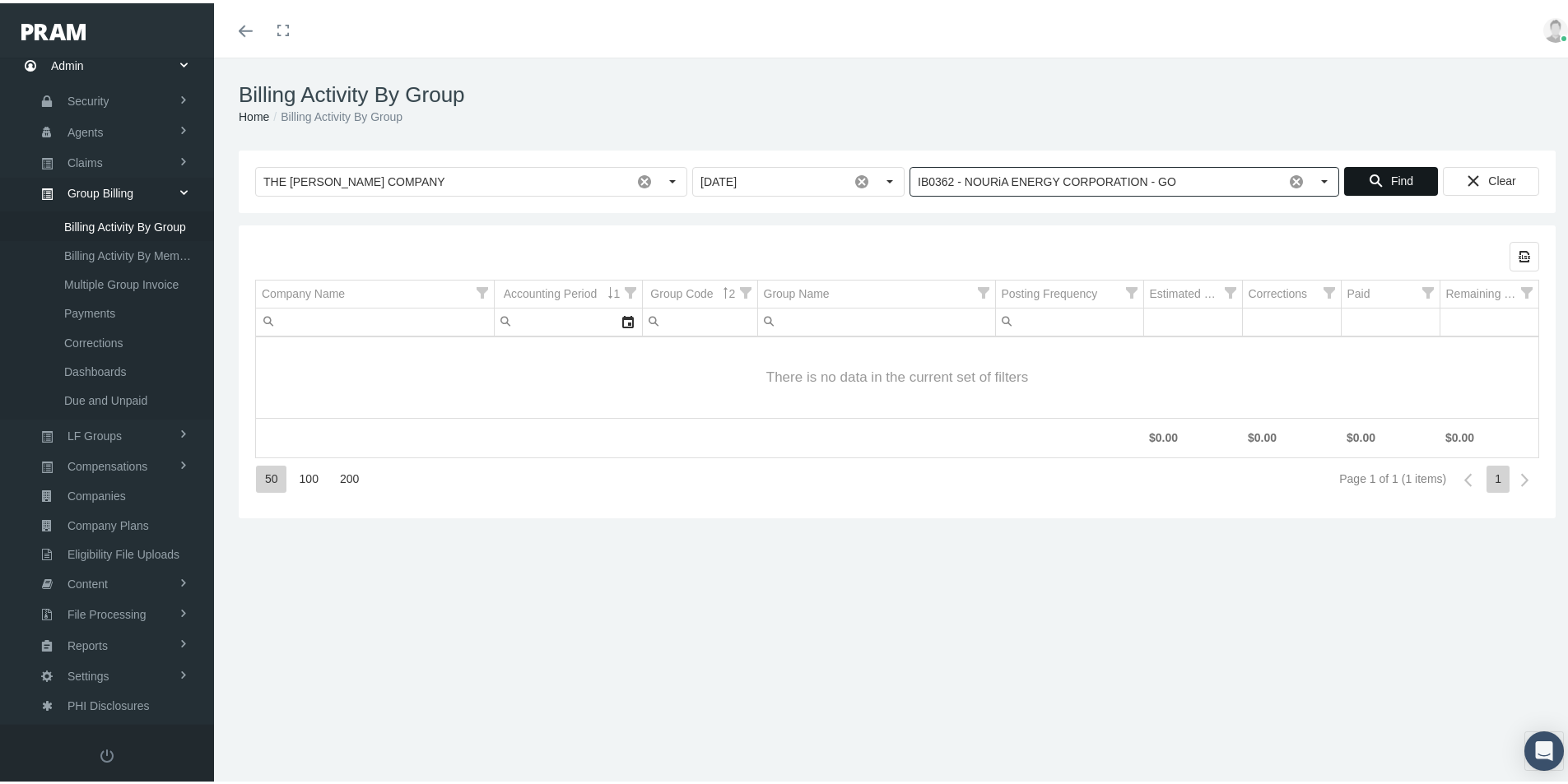
type input "IB0362 - NOURiA ENERGY CORPORATION - GO"
click at [1391, 182] on span "Find" at bounding box center [1402, 178] width 23 height 13
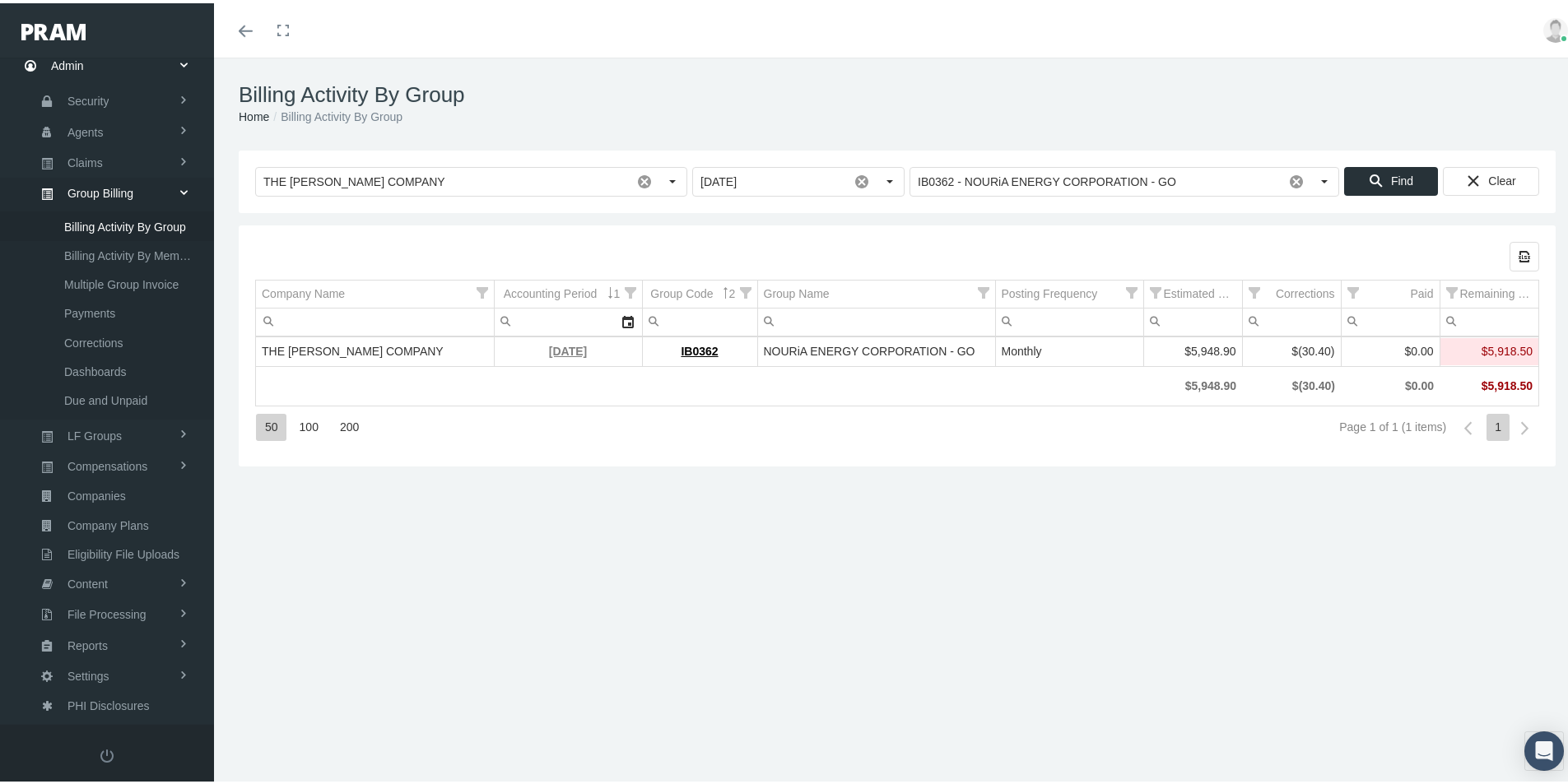
click at [557, 346] on link "[DATE]" at bounding box center [567, 348] width 38 height 13
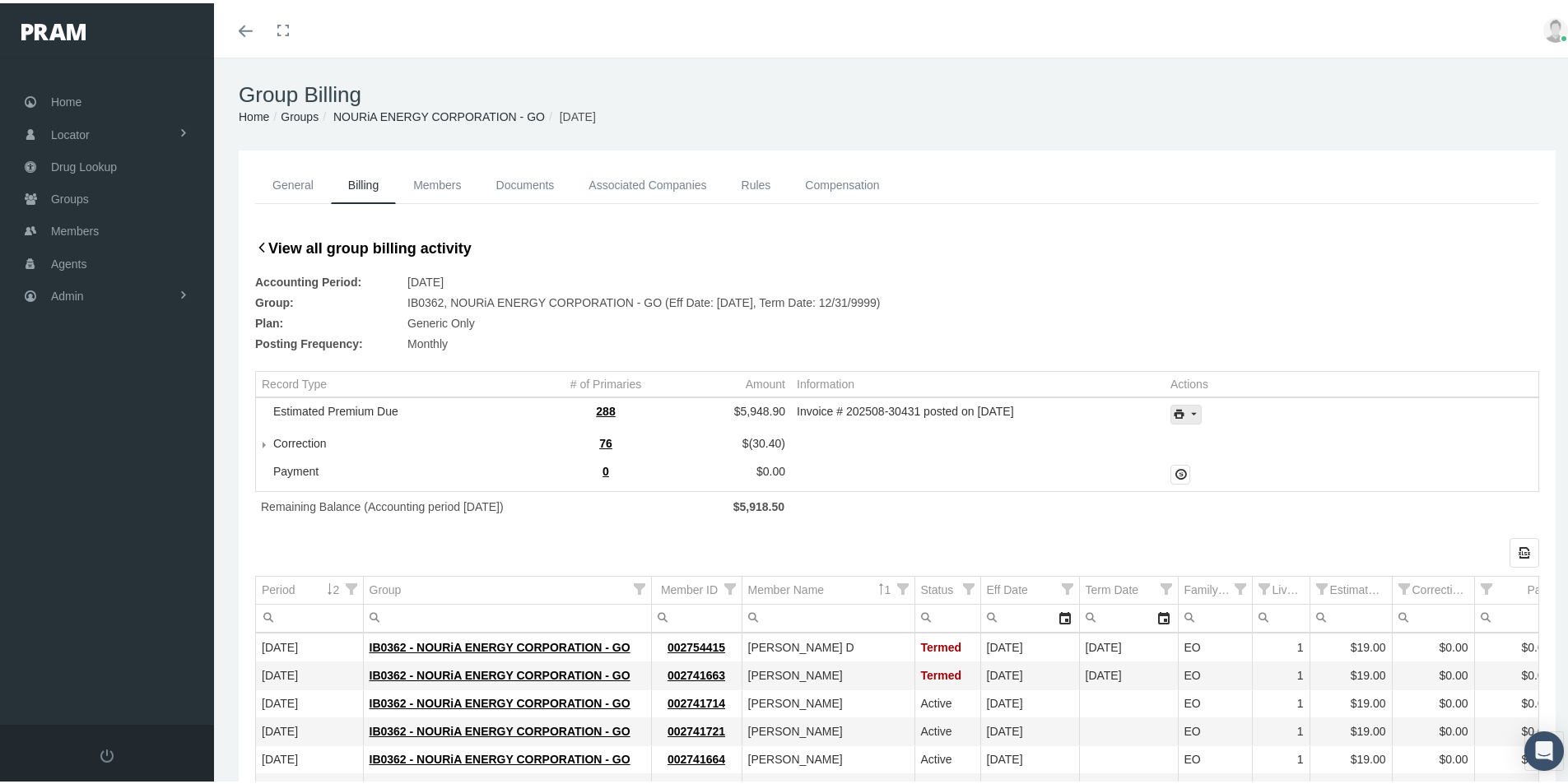
click at [1188, 415] on icon "print" at bounding box center [1194, 412] width 15 height 15
click at [1224, 464] on div "Invoice Details" at bounding box center [1230, 465] width 128 height 27
